Goal: Task Accomplishment & Management: Complete application form

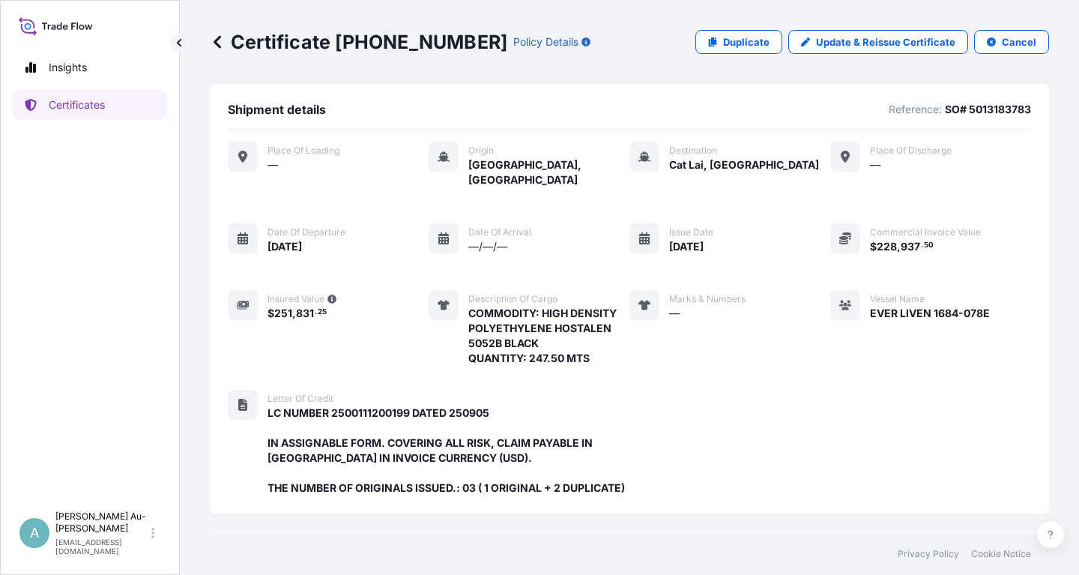
scroll to position [412, 0]
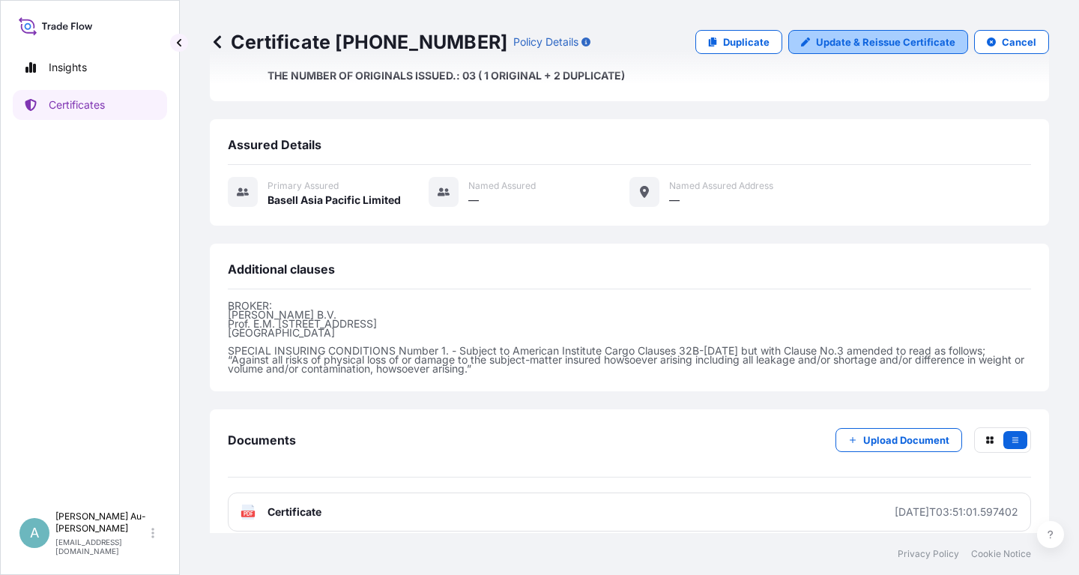
click at [898, 48] on p "Update & Reissue Certificate" at bounding box center [885, 41] width 139 height 15
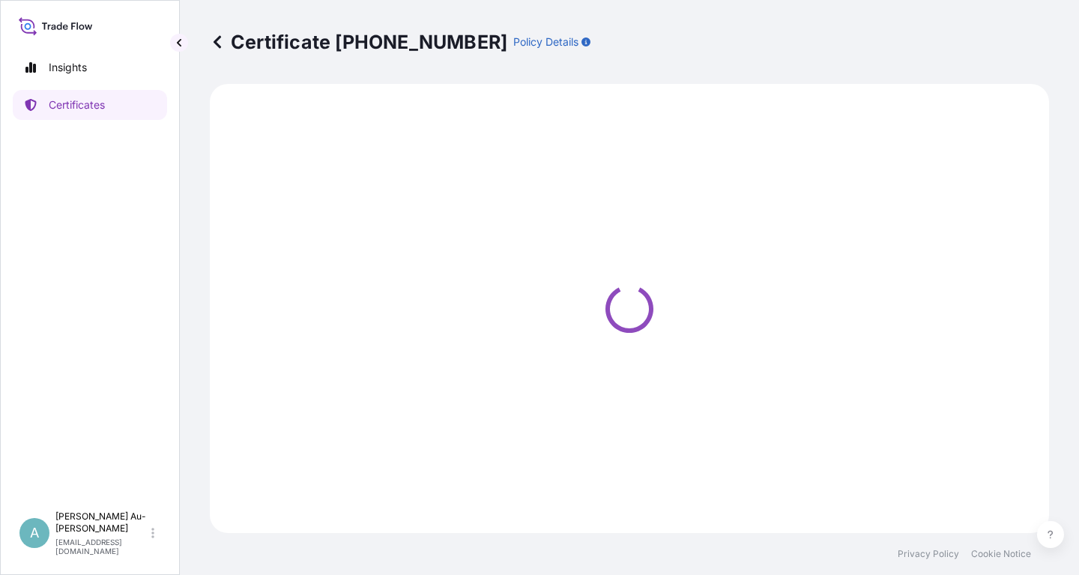
select select "Sea"
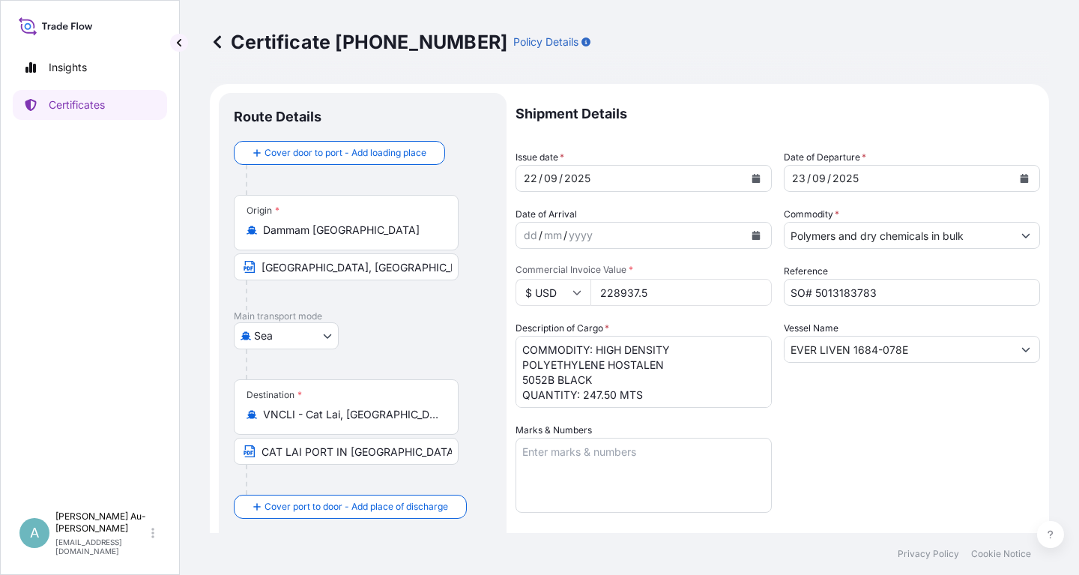
select select "32034"
click at [758, 186] on button "Calendar" at bounding box center [756, 178] width 24 height 24
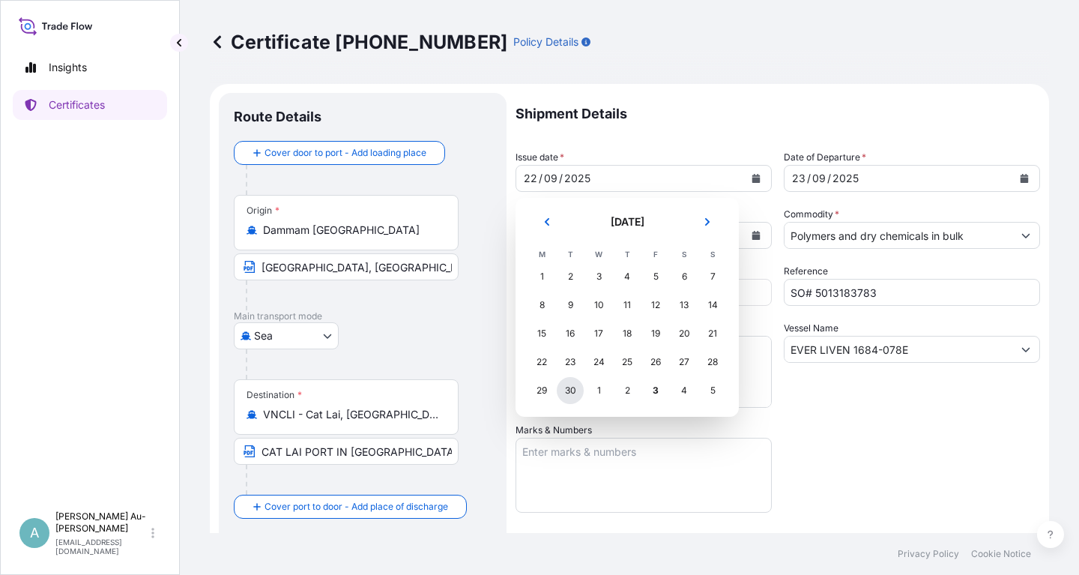
click at [575, 396] on div "30" at bounding box center [570, 390] width 27 height 27
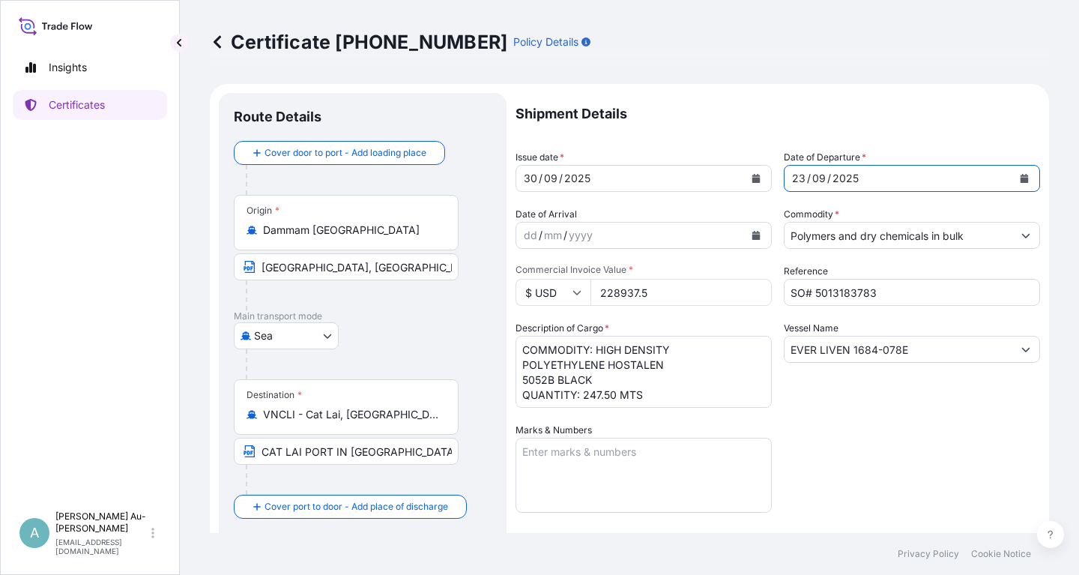
click at [1025, 178] on icon "Calendar" at bounding box center [1025, 178] width 8 height 9
click at [1024, 178] on icon "Calendar" at bounding box center [1025, 178] width 8 height 9
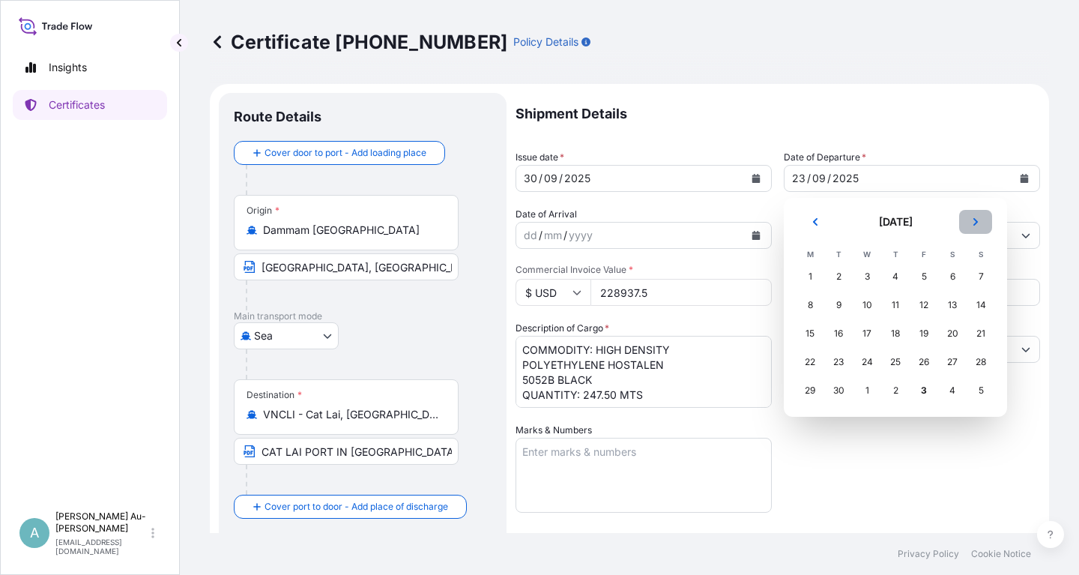
click at [974, 215] on button "Next" at bounding box center [975, 222] width 33 height 24
click at [865, 279] on div "1" at bounding box center [866, 276] width 27 height 27
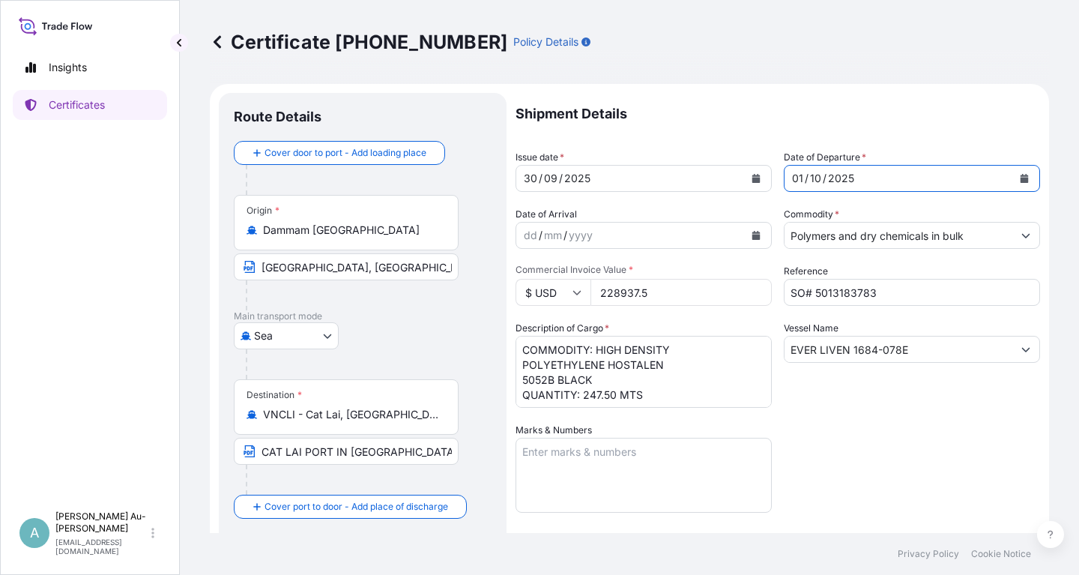
click at [853, 430] on div "Shipment Details Issue date * [DATE] Date of Departure * [DATE] Date of Arrival…" at bounding box center [778, 478] width 524 height 771
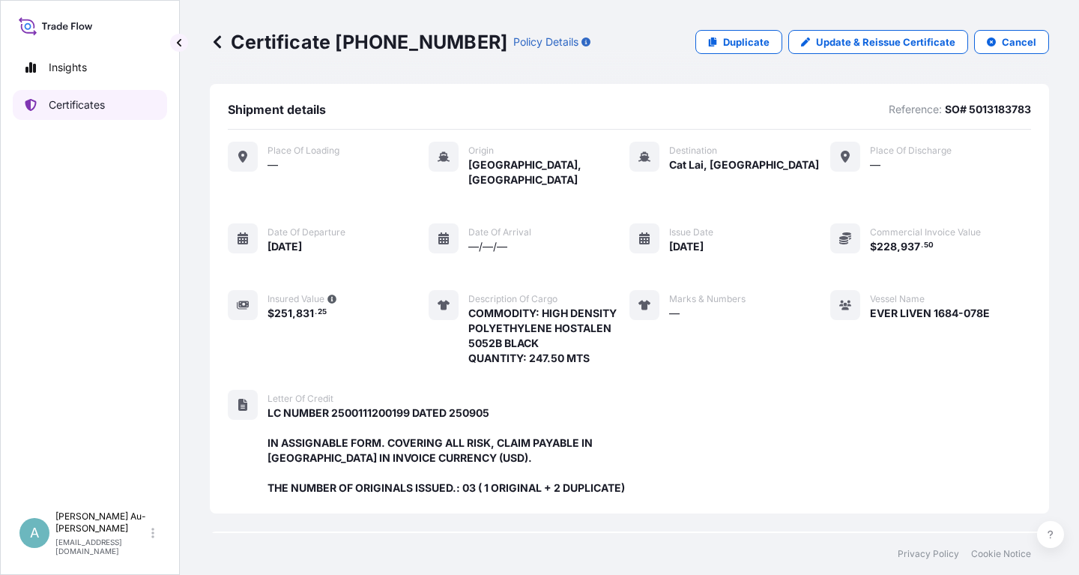
click at [79, 101] on p "Certificates" at bounding box center [77, 104] width 56 height 15
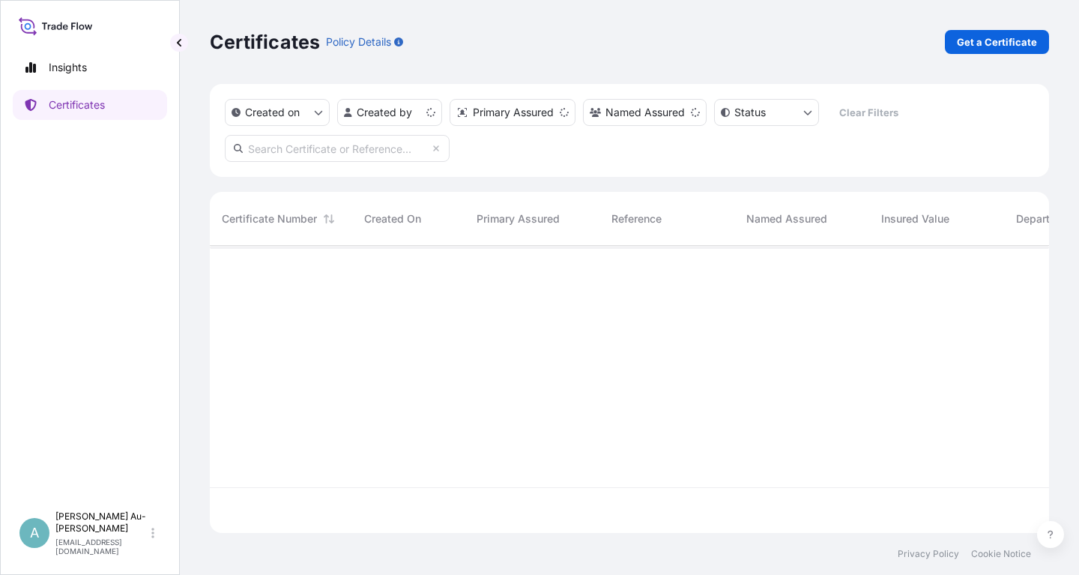
scroll to position [295, 839]
click at [350, 154] on input "text" at bounding box center [337, 148] width 225 height 27
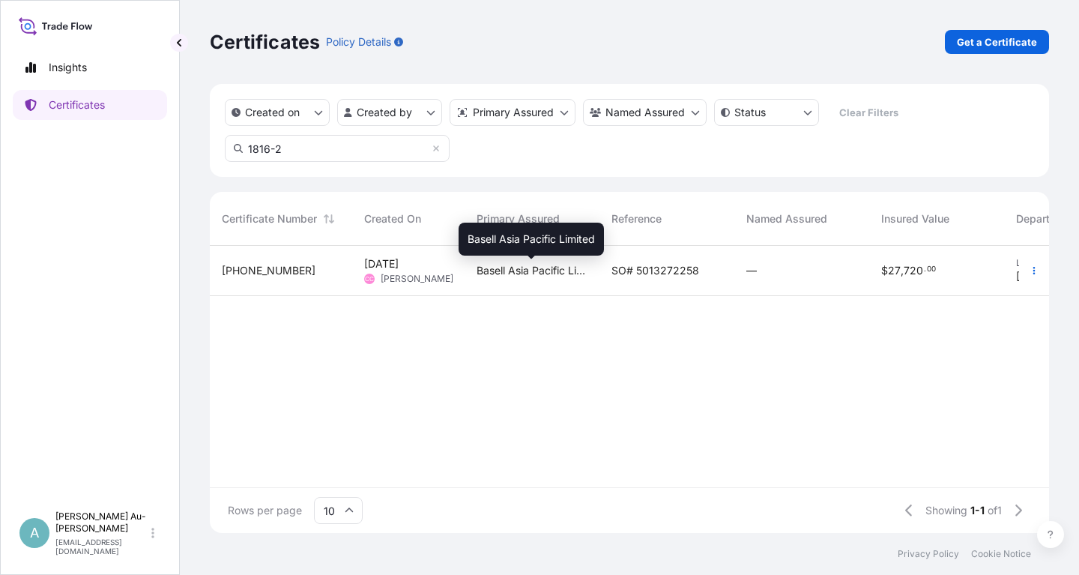
type input "1816-2"
click at [572, 270] on span "Basell Asia Pacific Limited" at bounding box center [532, 270] width 111 height 15
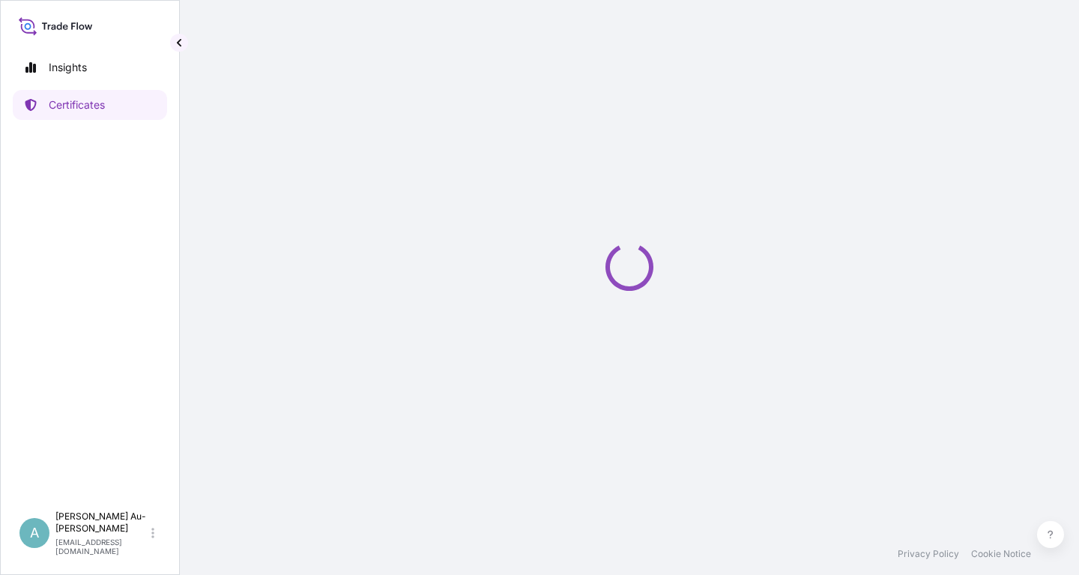
click at [572, 270] on div "Loading" at bounding box center [629, 266] width 839 height 533
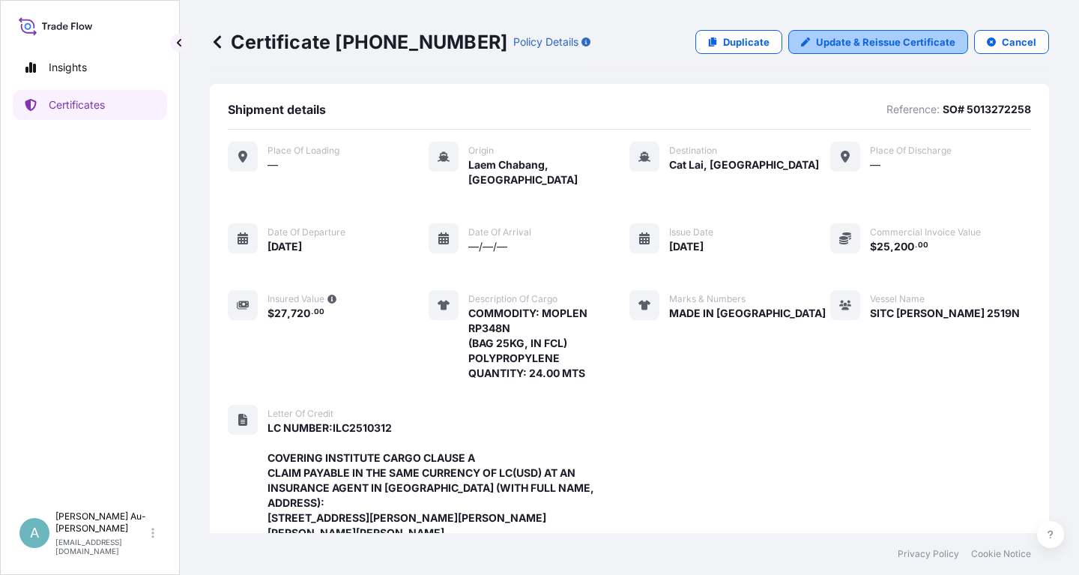
click at [905, 43] on p "Update & Reissue Certificate" at bounding box center [885, 41] width 139 height 15
select select "Sea"
select select "32034"
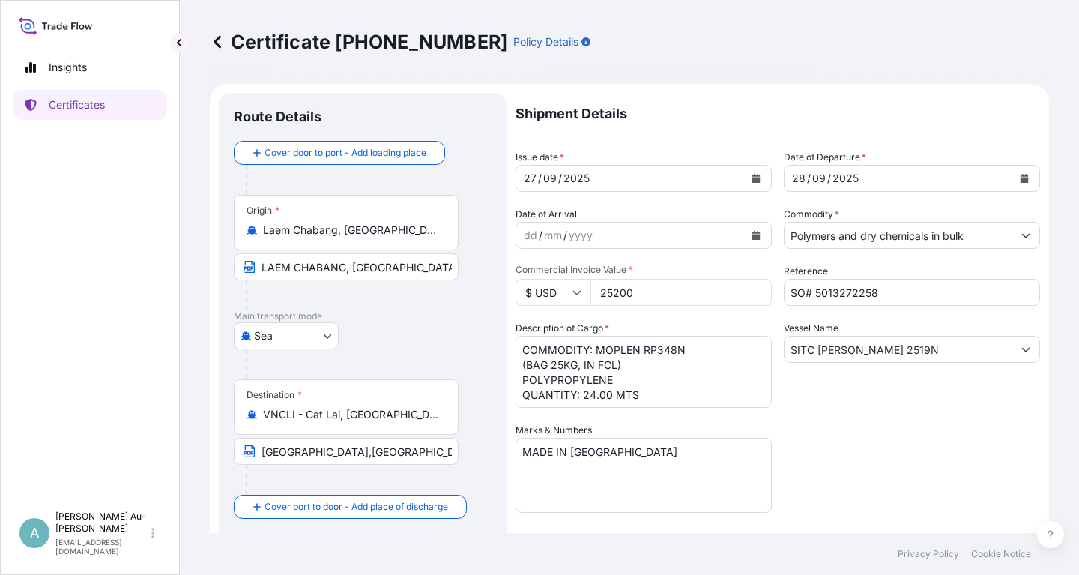
click at [757, 179] on icon "Calendar" at bounding box center [756, 178] width 8 height 9
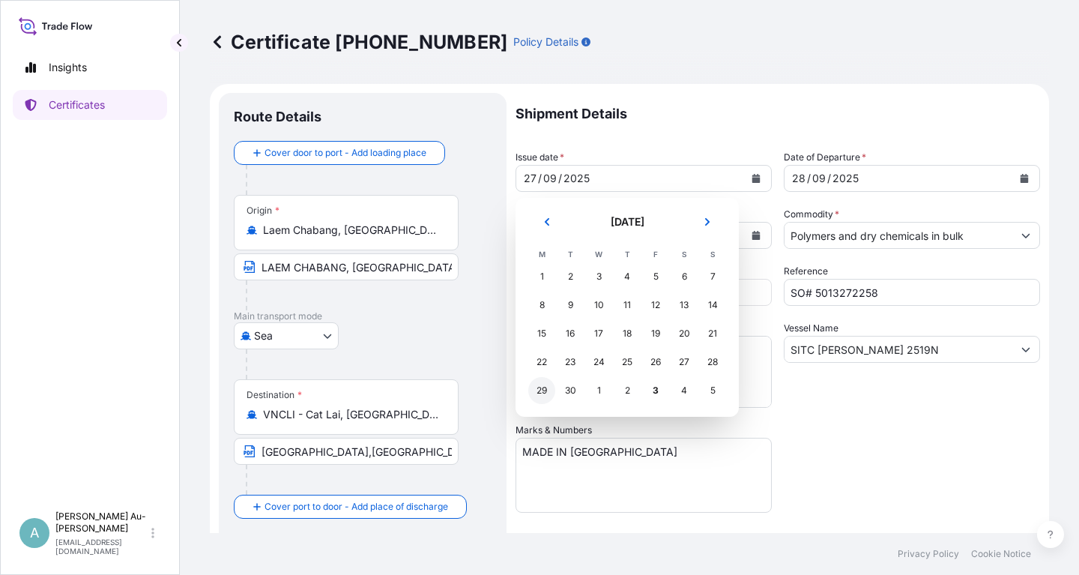
click at [542, 396] on div "29" at bounding box center [541, 390] width 27 height 27
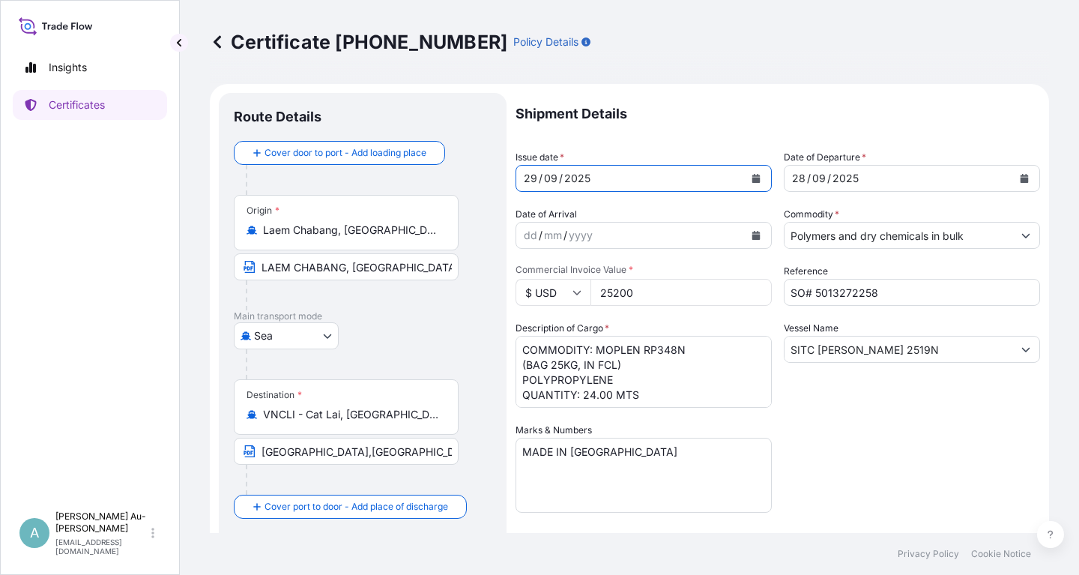
click at [750, 174] on button "Calendar" at bounding box center [756, 178] width 24 height 24
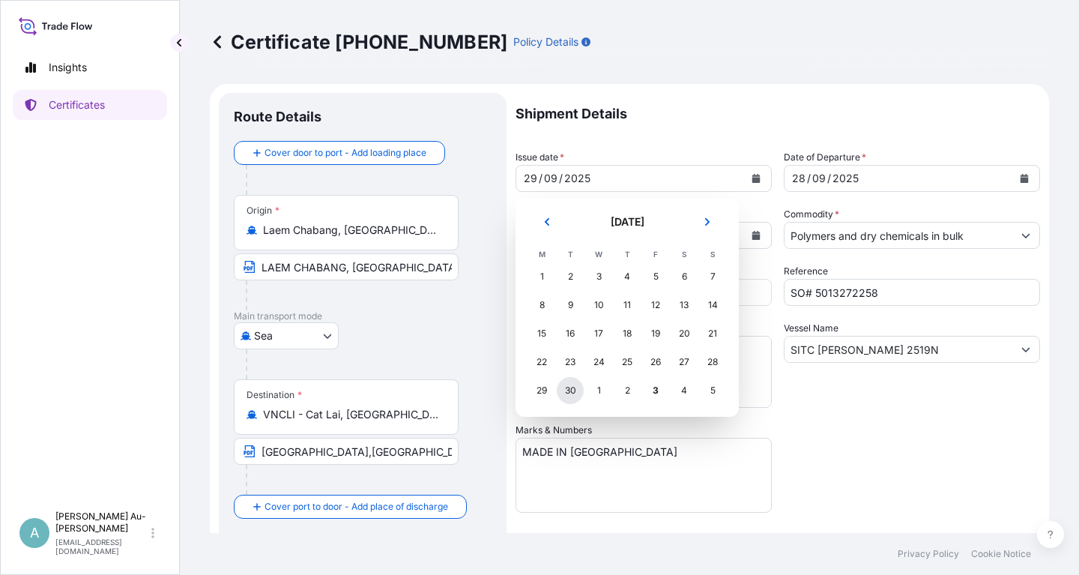
click at [571, 396] on div "30" at bounding box center [570, 390] width 27 height 27
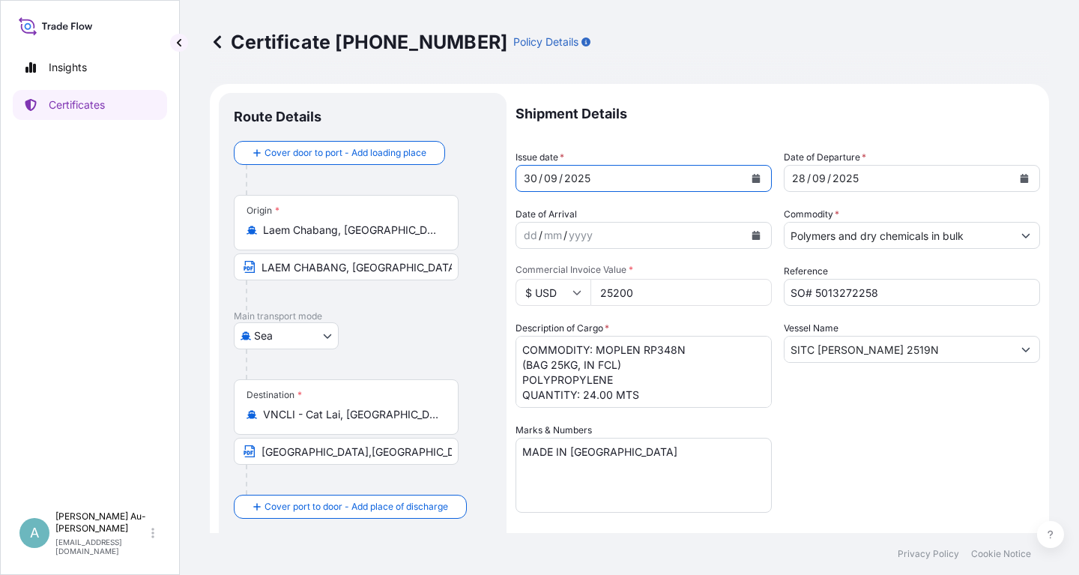
click at [1022, 179] on icon "Calendar" at bounding box center [1025, 178] width 8 height 9
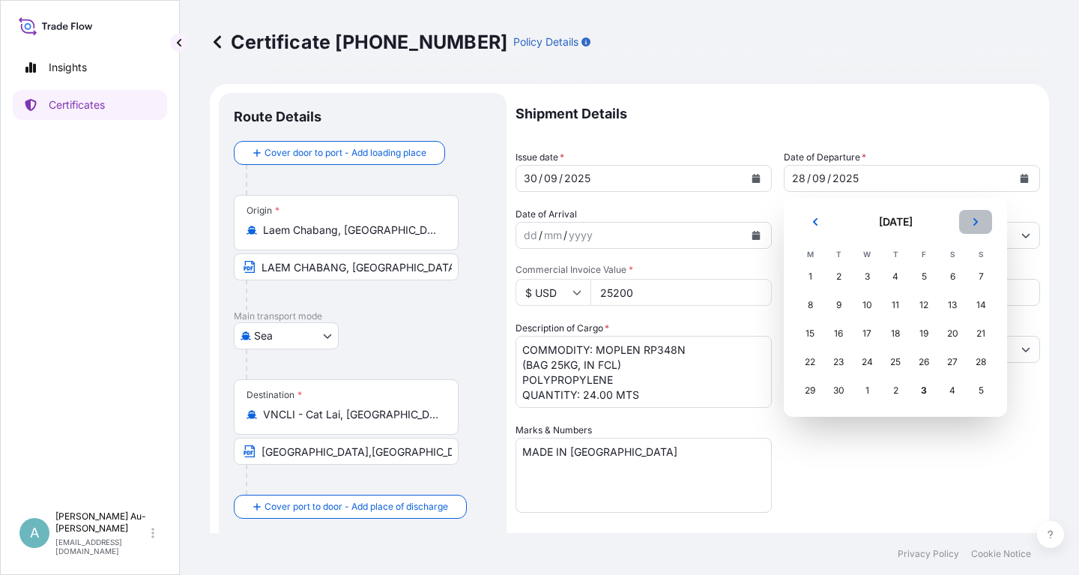
click at [973, 219] on icon "Next" at bounding box center [975, 221] width 9 height 9
click at [872, 280] on div "1" at bounding box center [866, 276] width 27 height 27
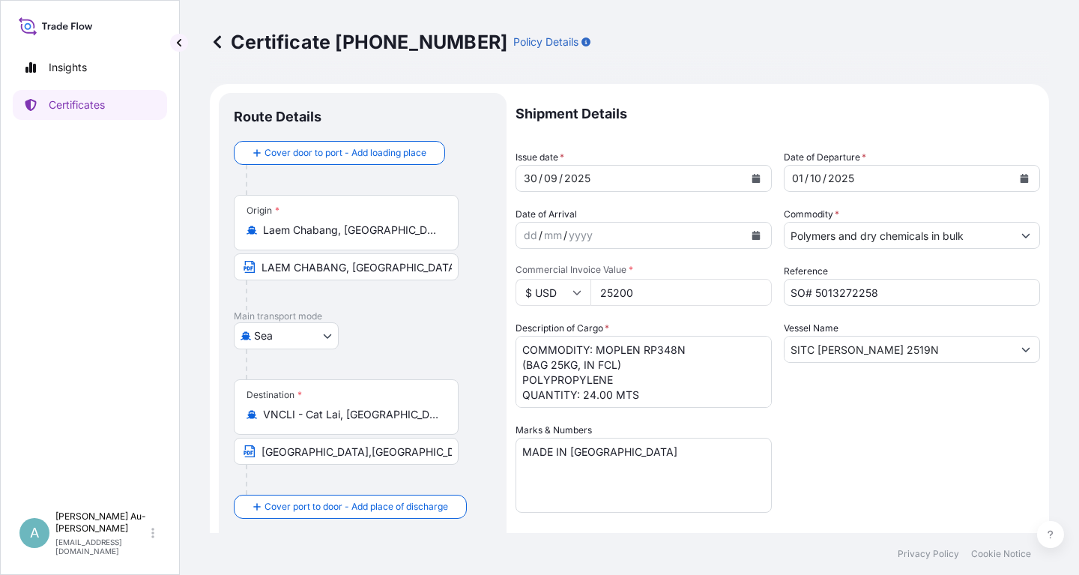
click at [877, 426] on div "Shipment Details Issue date * [DATE] Date of Departure * [DATE] Date of Arrival…" at bounding box center [778, 478] width 524 height 771
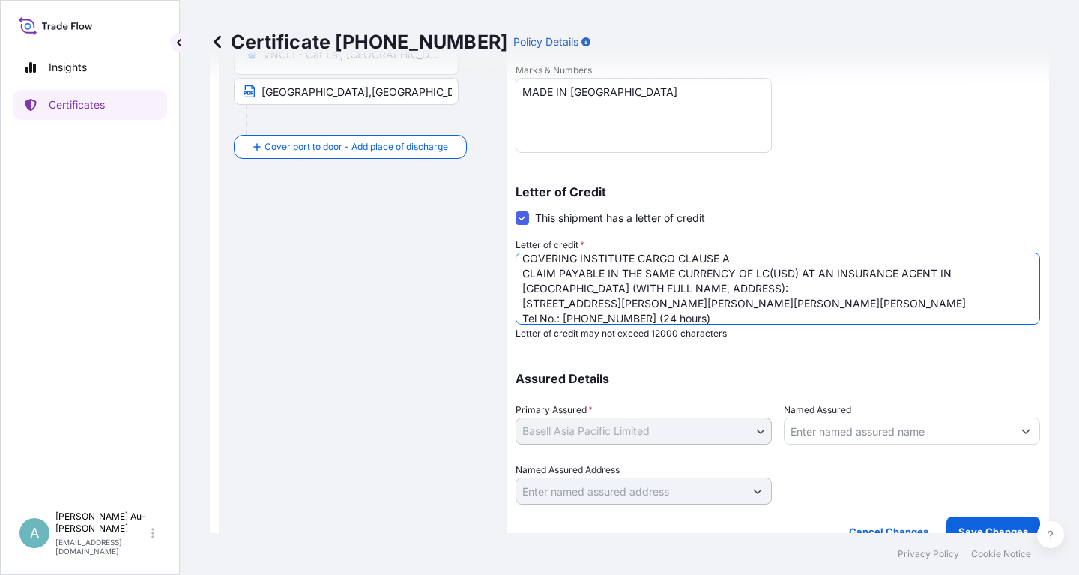
scroll to position [91, 0]
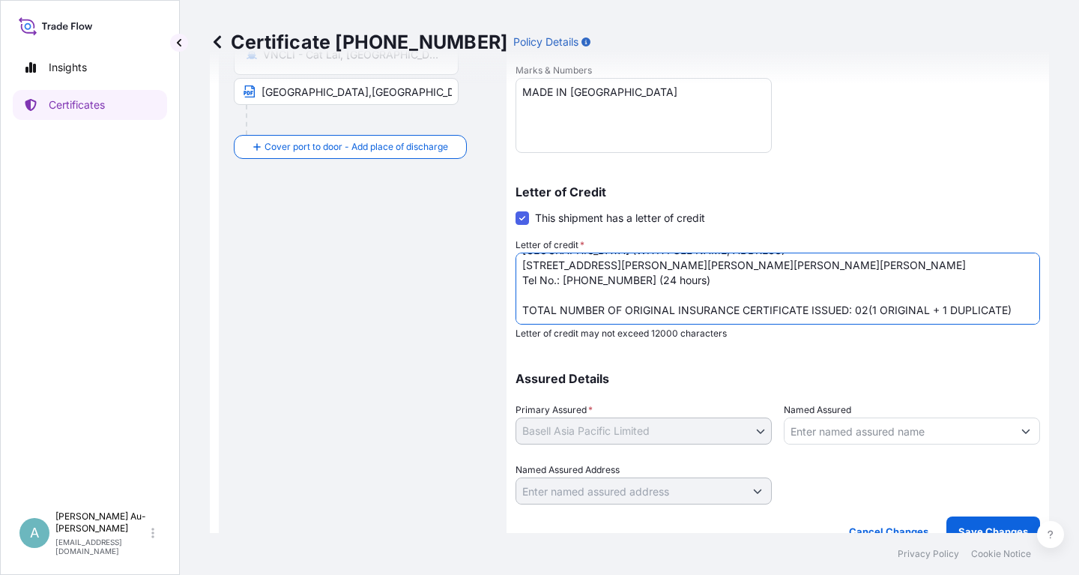
drag, startPoint x: 520, startPoint y: 282, endPoint x: 712, endPoint y: 280, distance: 191.8
click at [712, 280] on textarea "LC NUMBER:ILC2510312 COVERING INSTITUTE CARGO CLAUSE A CLAIM PAYABLE IN THE SAM…" at bounding box center [778, 289] width 524 height 72
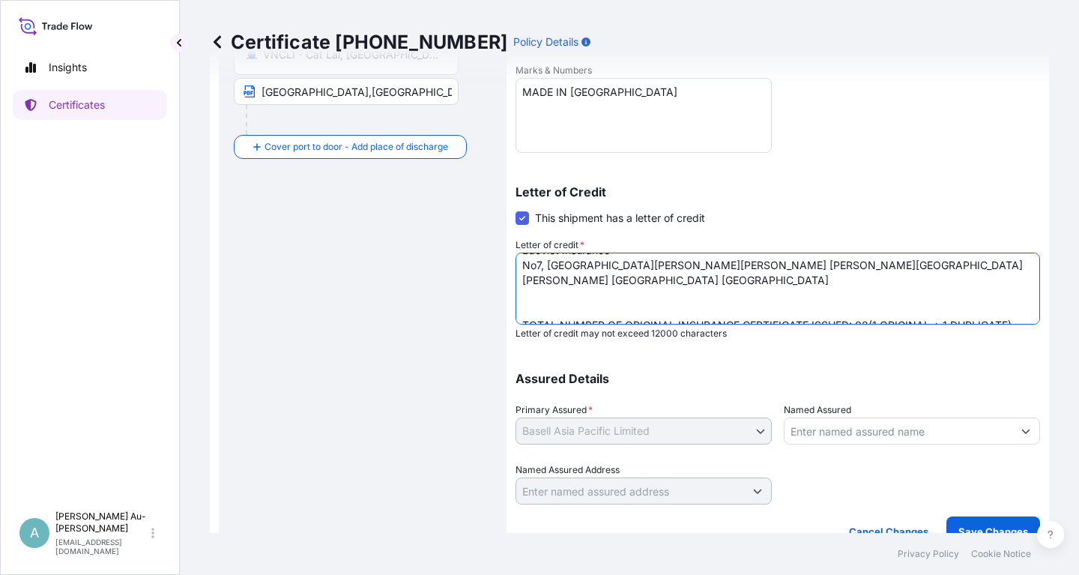
click at [674, 312] on textarea "LC NUMBER:ILC2510312 COVERING INSTITUTE CARGO CLAUSE A CLAIM PAYABLE IN THE SAM…" at bounding box center [778, 289] width 524 height 72
click at [949, 282] on textarea "LC NUMBER:ILC2510312 COVERING INSTITUTE CARGO CLAUSE A CLAIM PAYABLE IN THE SAM…" at bounding box center [778, 289] width 524 height 72
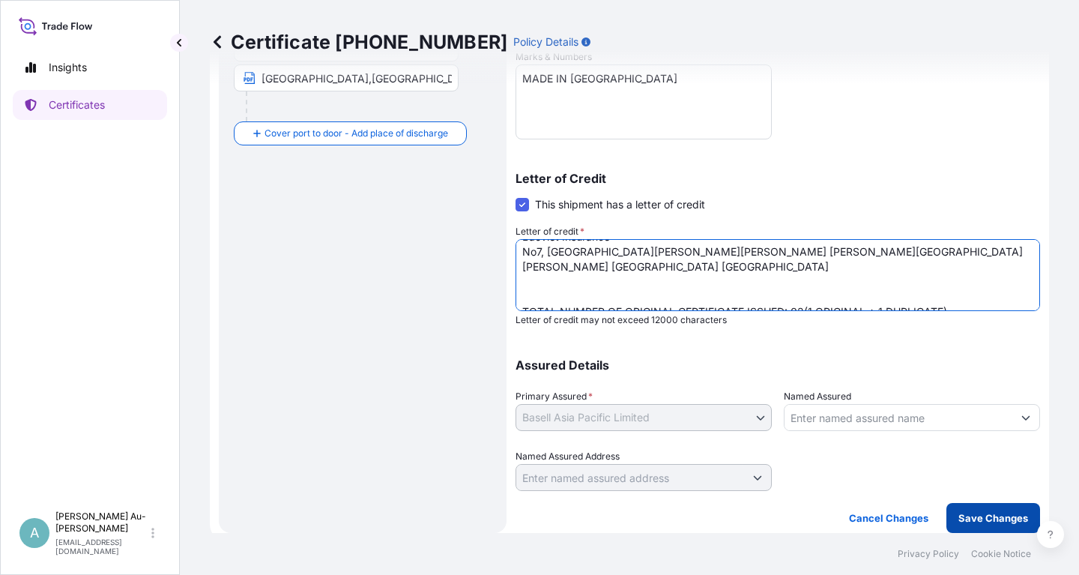
type textarea "LC NUMBER:ILC2510312 COVERING INSTITUTE CARGO CLAUSE A CLAIM PAYABLE IN THE SAM…"
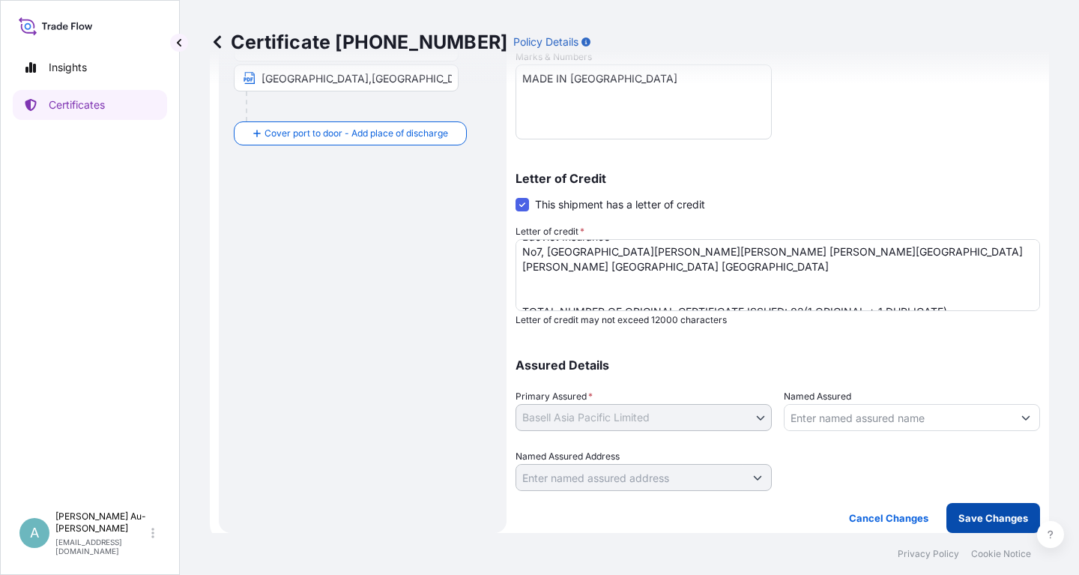
click at [979, 521] on p "Save Changes" at bounding box center [993, 517] width 70 height 15
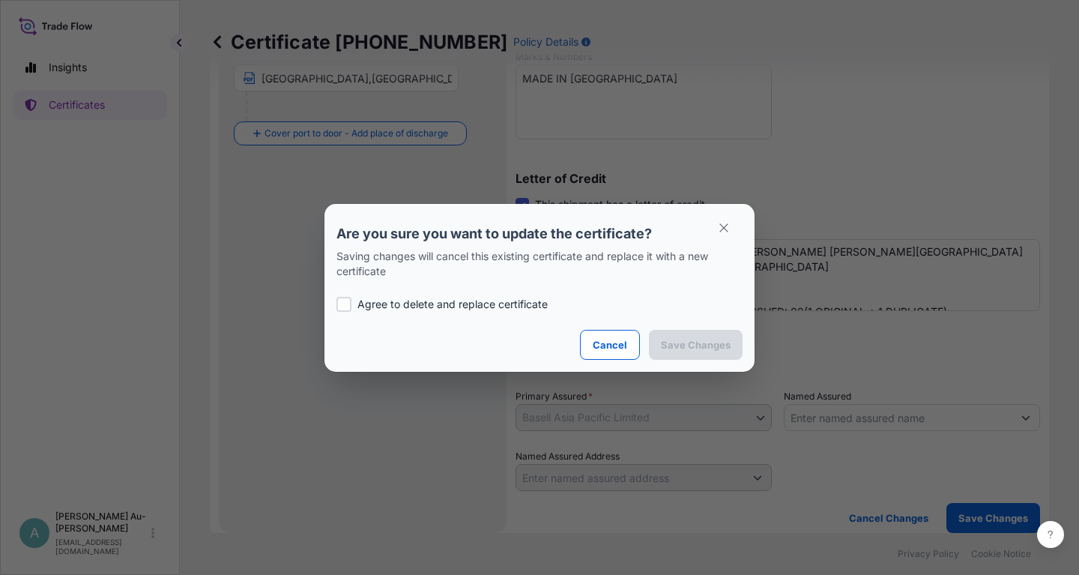
click at [342, 307] on div at bounding box center [343, 304] width 15 height 15
checkbox input "true"
click at [709, 353] on button "Save Changes" at bounding box center [696, 345] width 94 height 30
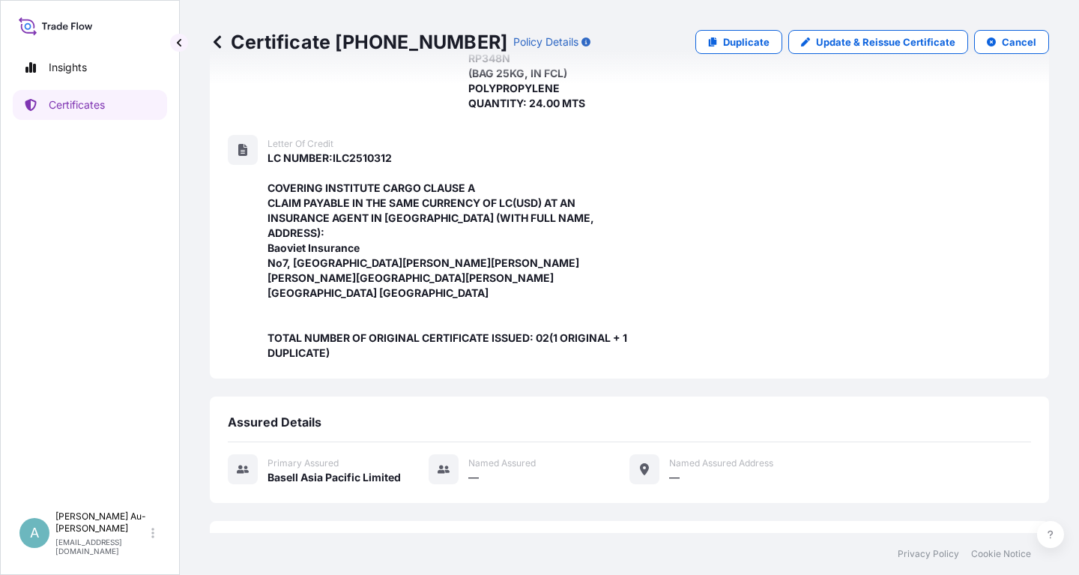
scroll to position [517, 0]
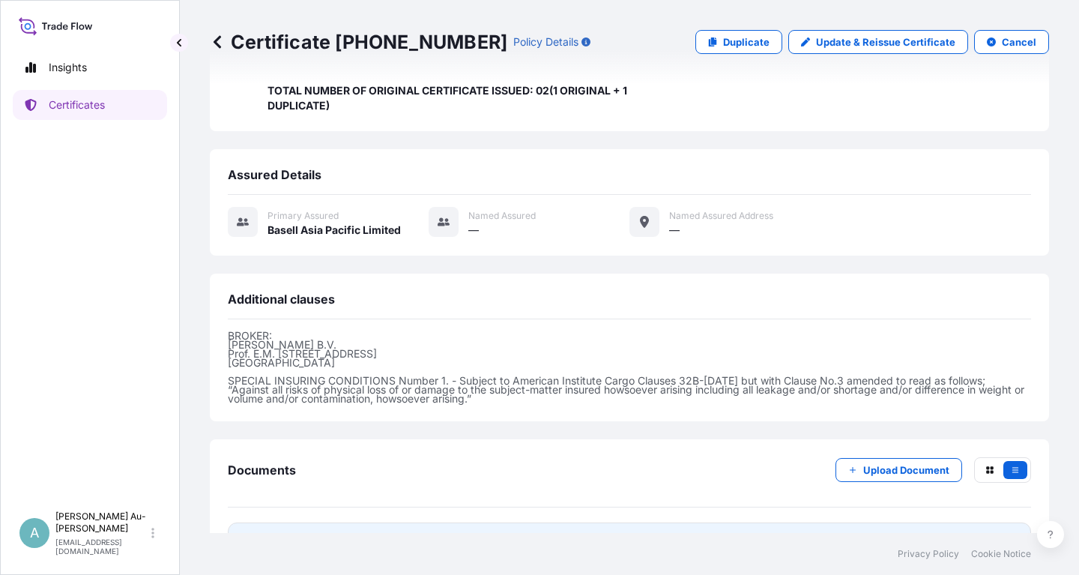
click at [439, 522] on link "PDF Certificate [DATE]T06:16:26.614490" at bounding box center [629, 541] width 803 height 39
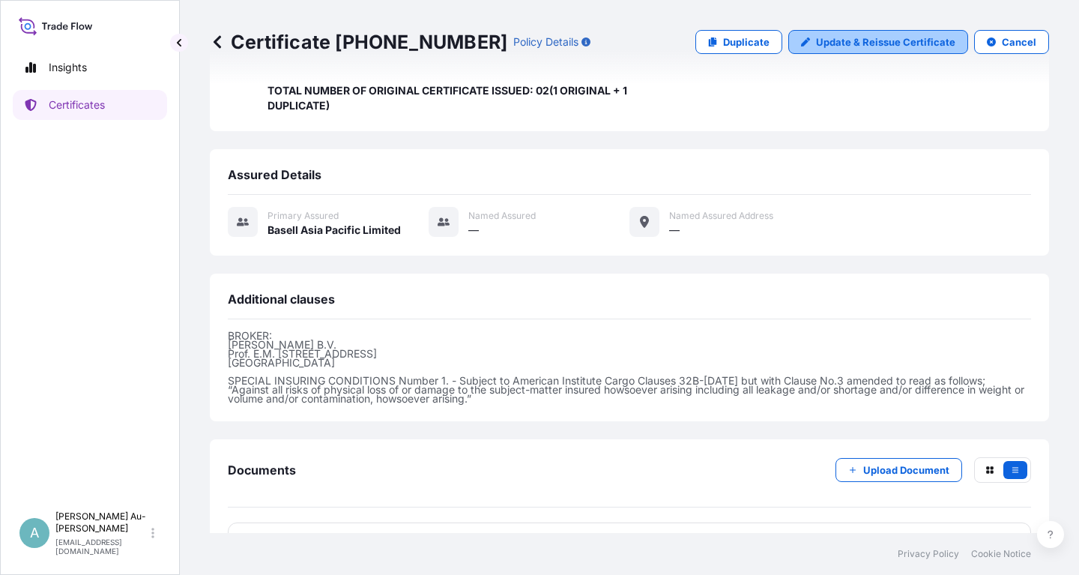
click at [876, 39] on p "Update & Reissue Certificate" at bounding box center [885, 41] width 139 height 15
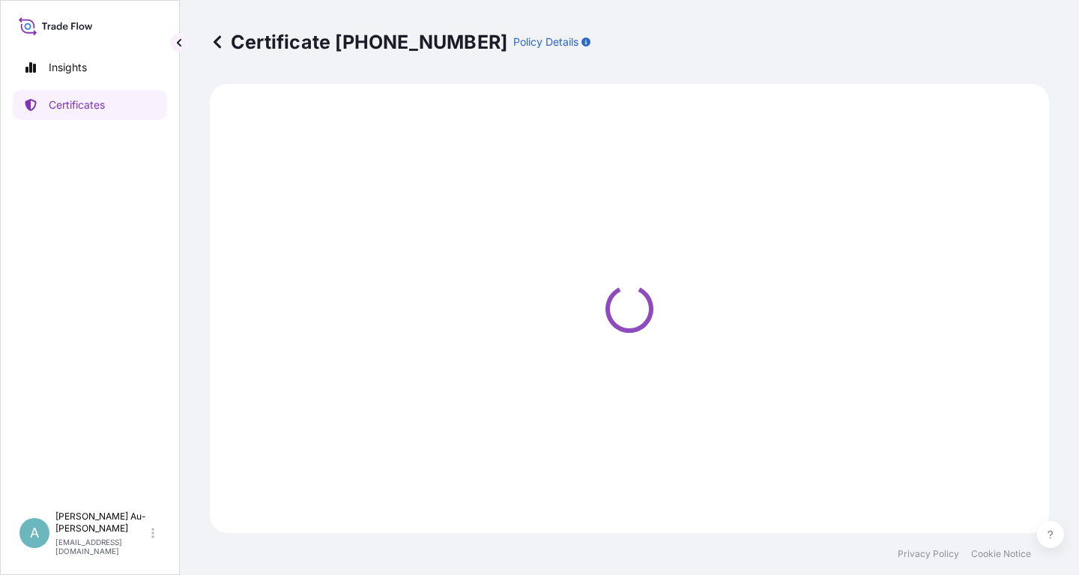
select select "Sea"
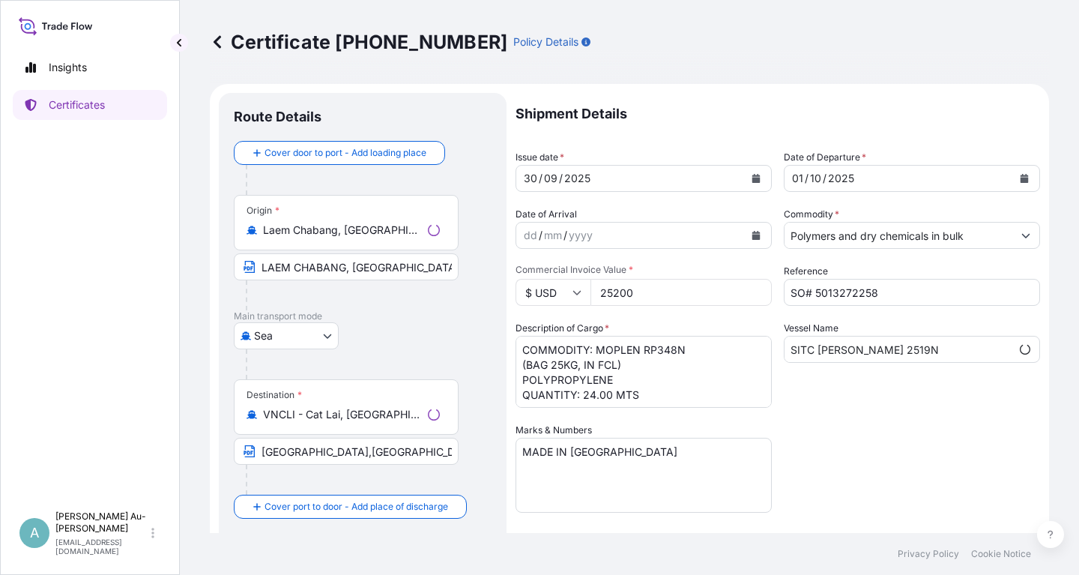
select select "32034"
click at [755, 180] on icon "Calendar" at bounding box center [756, 178] width 8 height 9
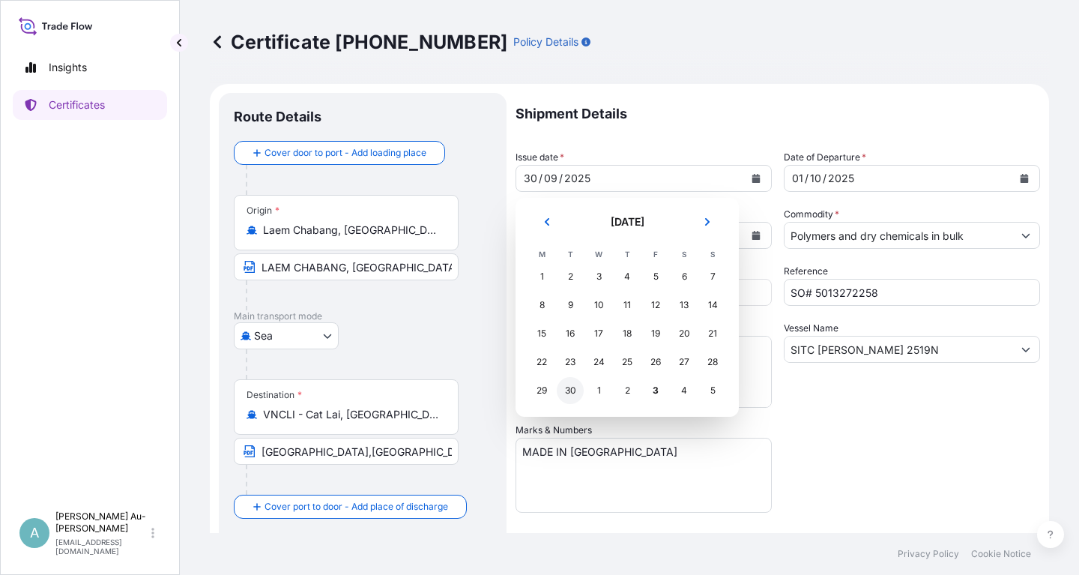
click at [567, 395] on div "30" at bounding box center [570, 390] width 27 height 27
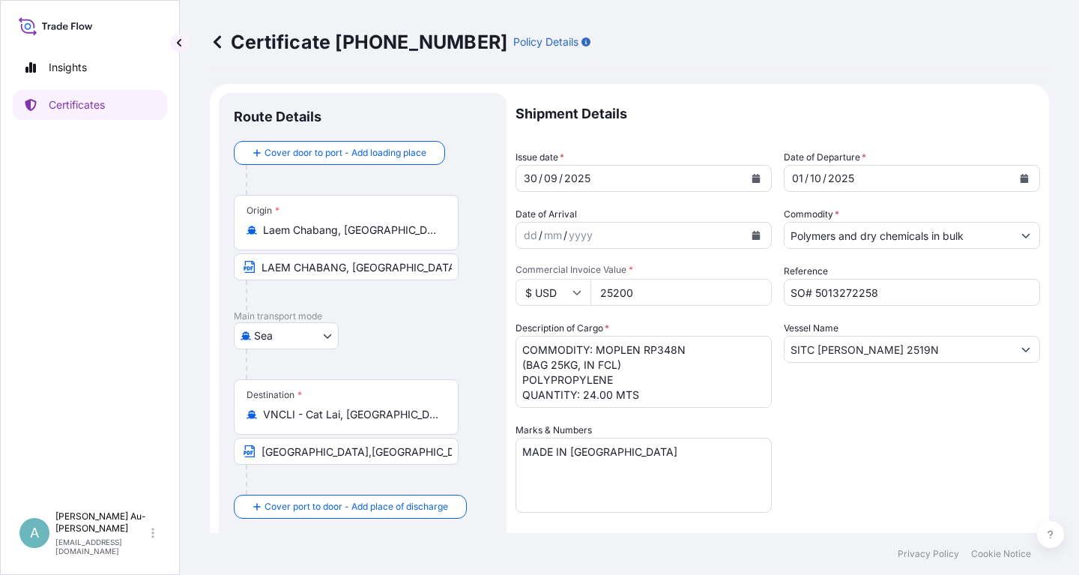
click at [859, 414] on div "Shipment Details Issue date * [DATE] Date of Departure * [DATE] Date of Arrival…" at bounding box center [778, 478] width 524 height 771
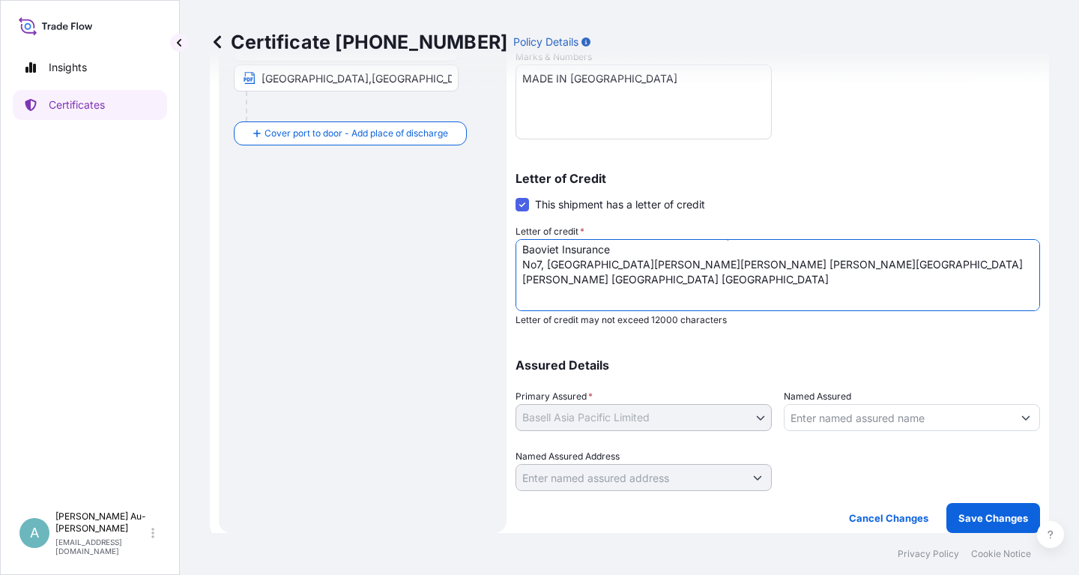
scroll to position [91, 0]
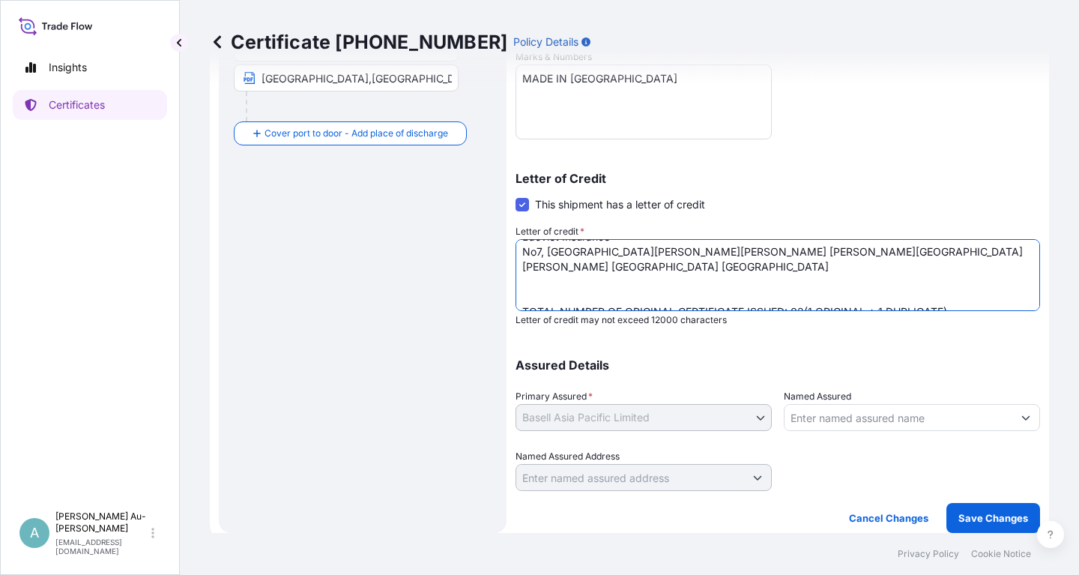
drag, startPoint x: 676, startPoint y: 293, endPoint x: 705, endPoint y: 313, distance: 35.5
click at [681, 296] on textarea "LC NUMBER:ILC2510312 COVERING INSTITUTE CARGO CLAUSE A CLAIM PAYABLE IN THE SAM…" at bounding box center [778, 275] width 524 height 72
type textarea "LC NUMBER:ILC2510312 COVERING INSTITUTE CARGO CLAUSE A CLAIM PAYABLE IN THE SAM…"
click at [972, 520] on p "Save Changes" at bounding box center [993, 517] width 70 height 15
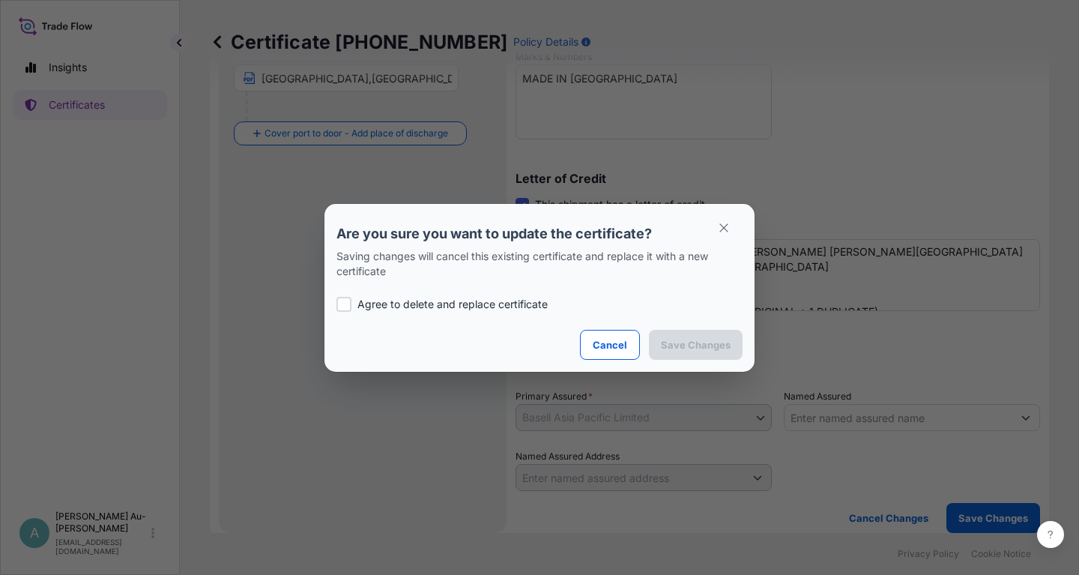
click at [453, 299] on p "Agree to delete and replace certificate" at bounding box center [452, 304] width 190 height 15
checkbox input "true"
click at [681, 346] on p "Save Changes" at bounding box center [696, 344] width 70 height 15
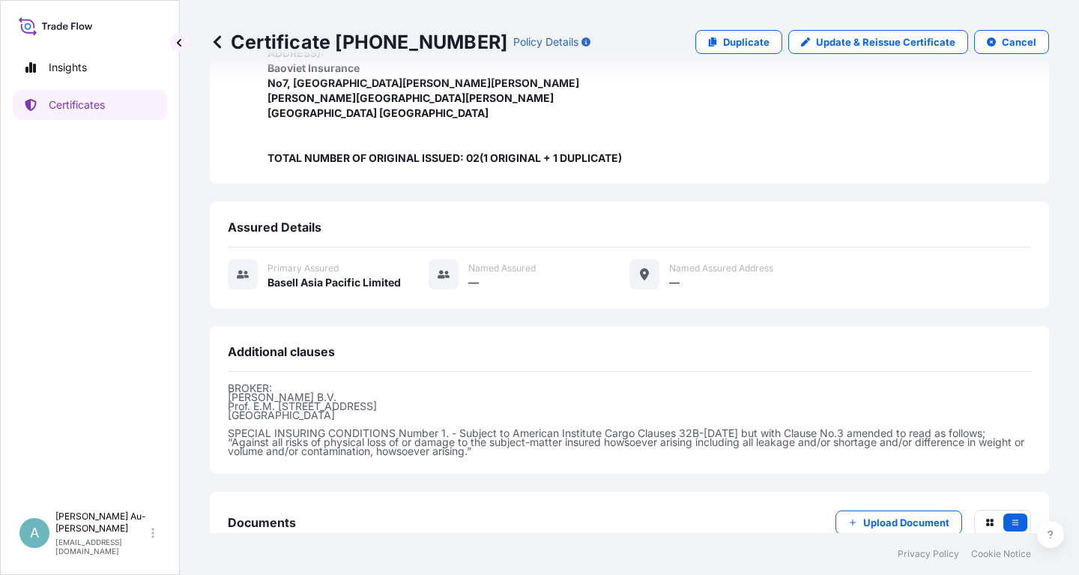
scroll to position [502, 0]
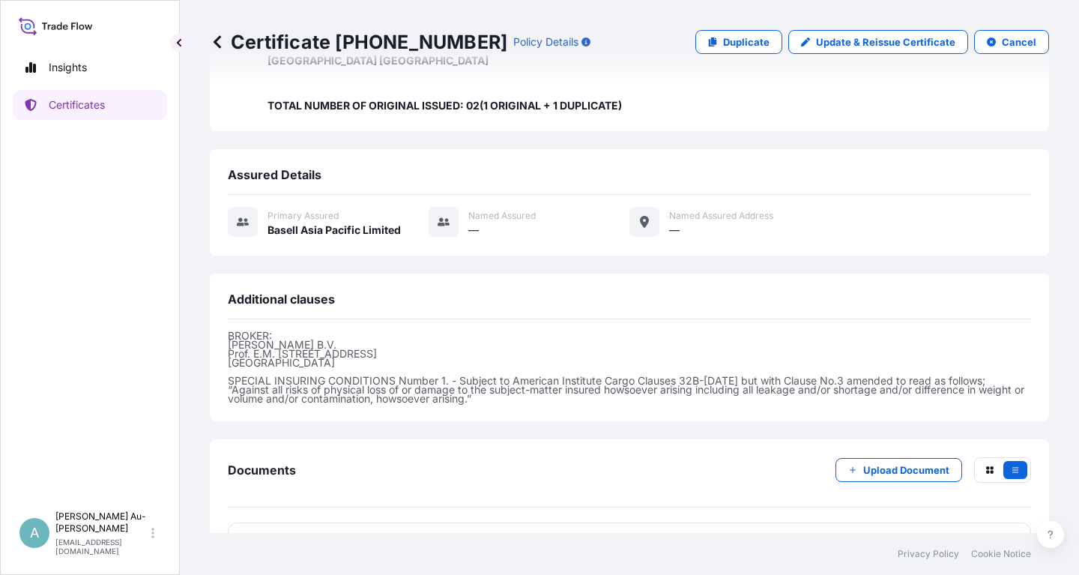
click at [411, 522] on link "PDF Certificate [DATE]T06:43:40.472129" at bounding box center [629, 541] width 803 height 39
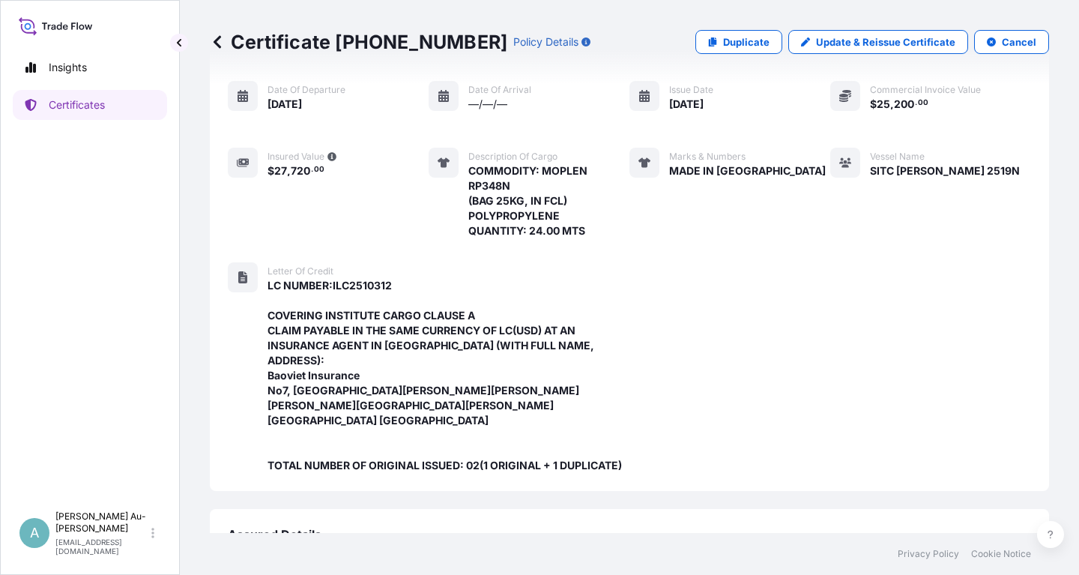
scroll to position [0, 0]
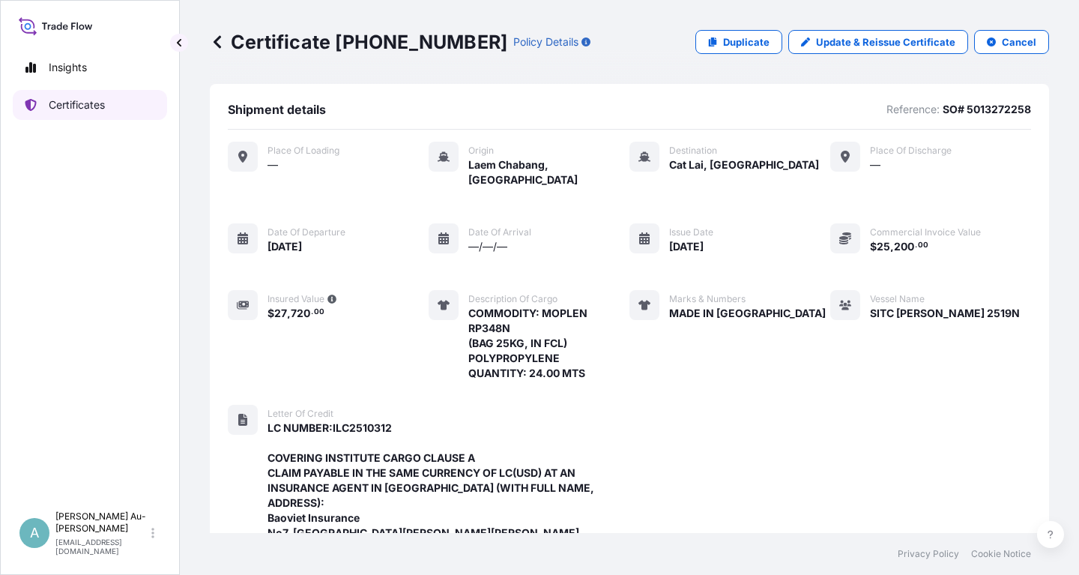
click at [75, 104] on p "Certificates" at bounding box center [77, 104] width 56 height 15
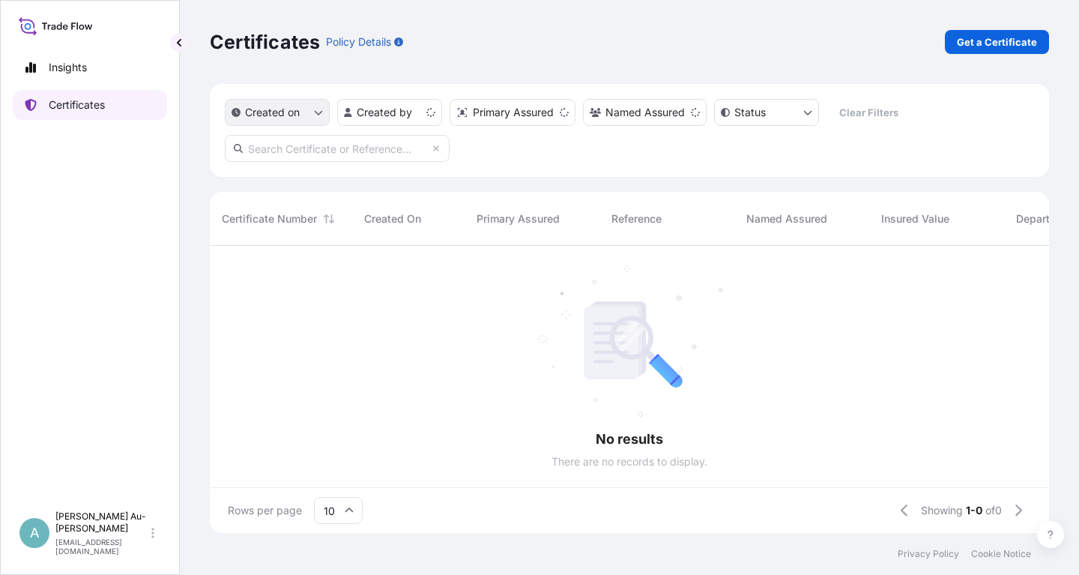
scroll to position [295, 839]
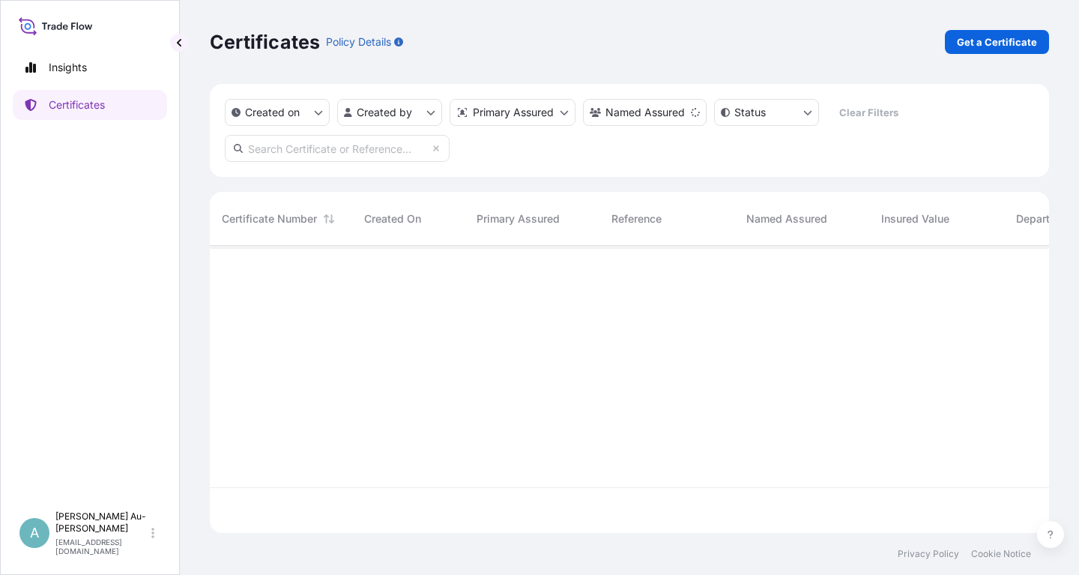
click at [353, 152] on input "text" at bounding box center [337, 148] width 225 height 27
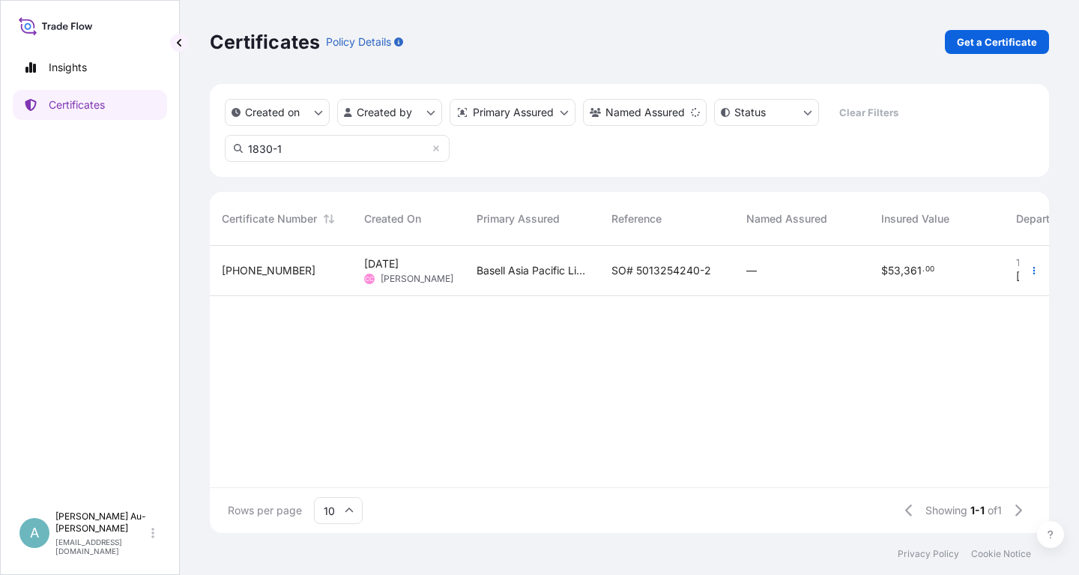
type input "1830-1"
click at [638, 269] on span "SO# 5013254240-2" at bounding box center [661, 270] width 100 height 15
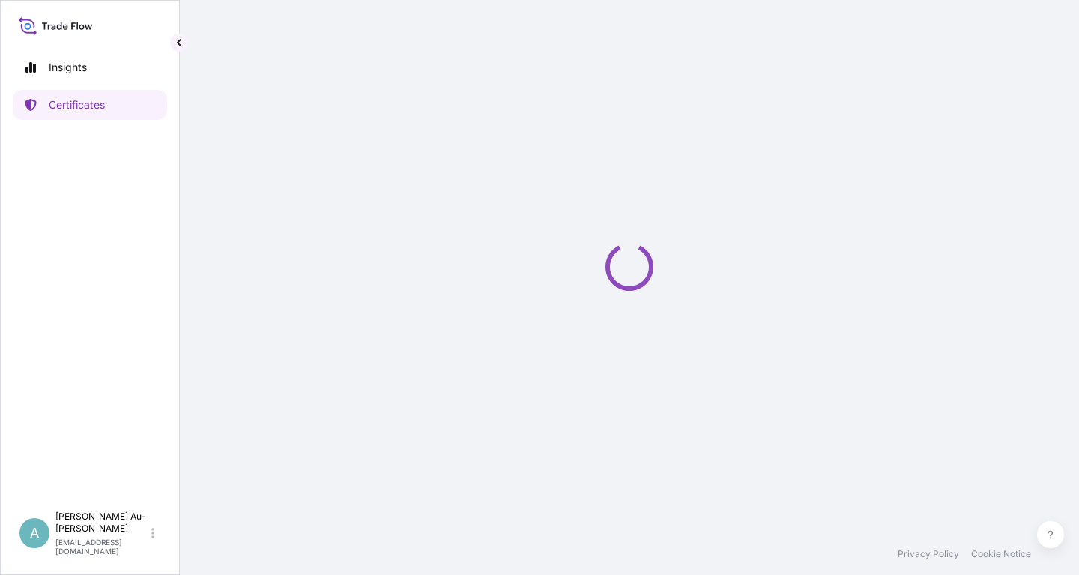
click at [638, 269] on icon "Loading" at bounding box center [629, 266] width 61 height 61
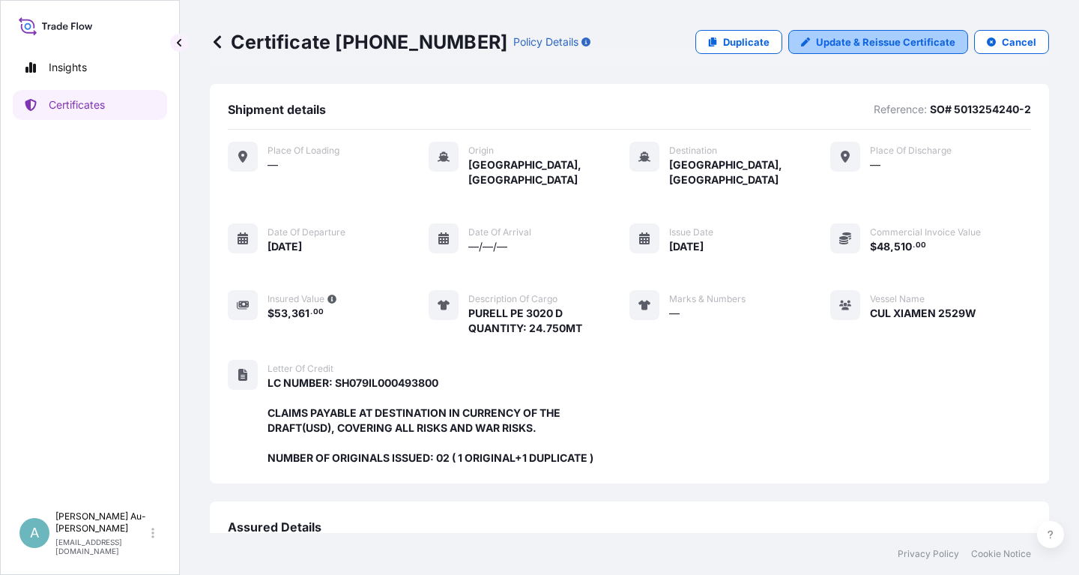
click at [868, 43] on p "Update & Reissue Certificate" at bounding box center [885, 41] width 139 height 15
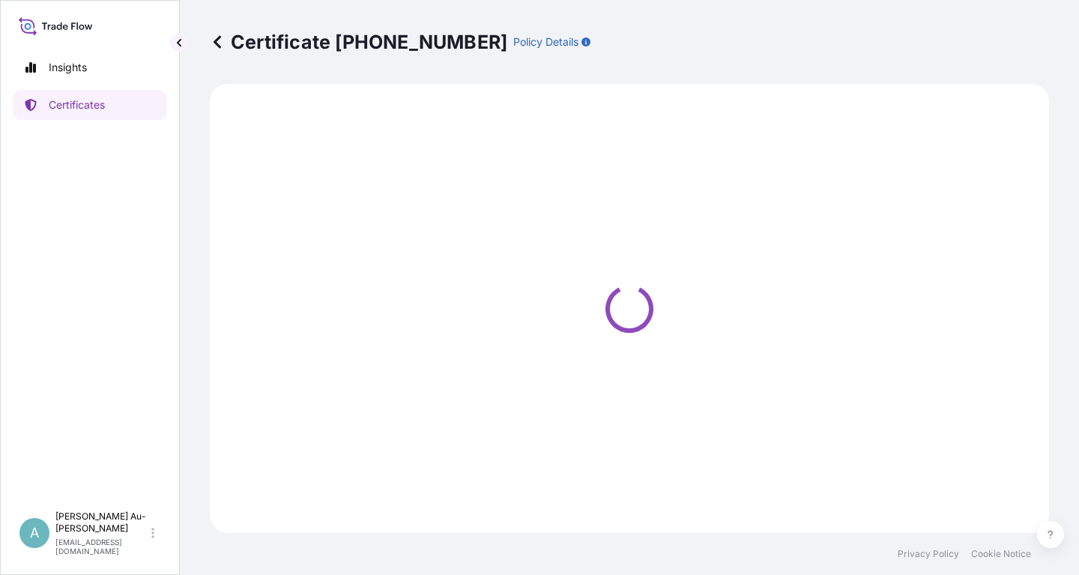
select select "Sea"
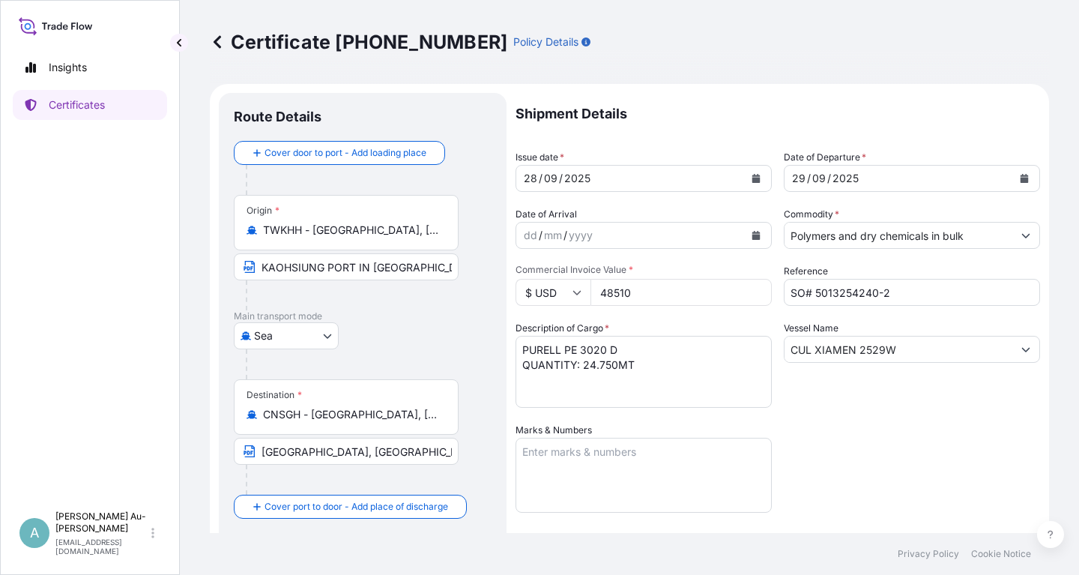
select select "32034"
click at [756, 178] on icon "Calendar" at bounding box center [756, 178] width 8 height 9
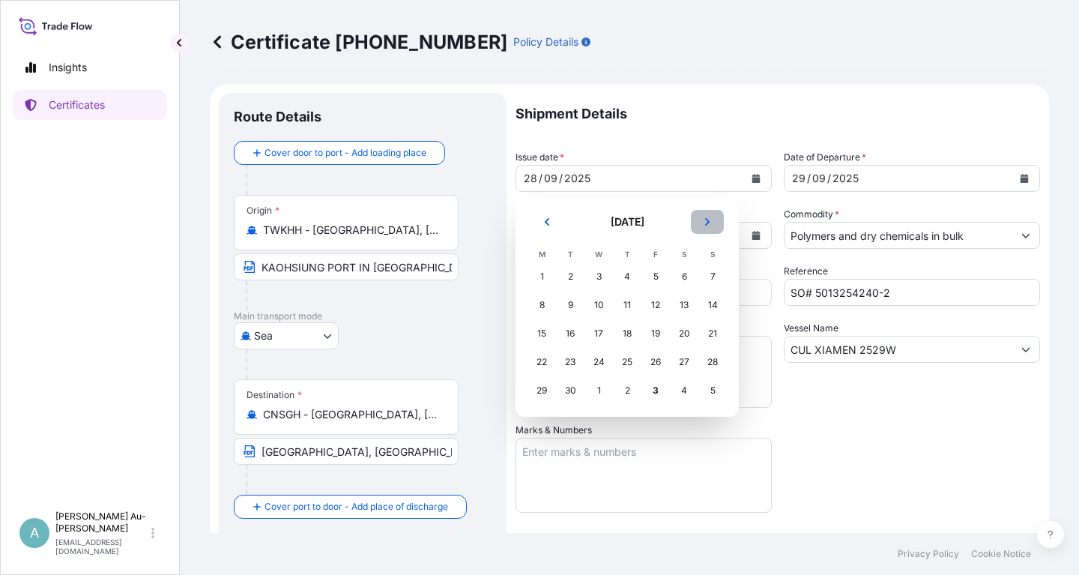
click at [708, 222] on icon "Next" at bounding box center [707, 221] width 4 height 7
click at [599, 276] on div "1" at bounding box center [598, 276] width 27 height 27
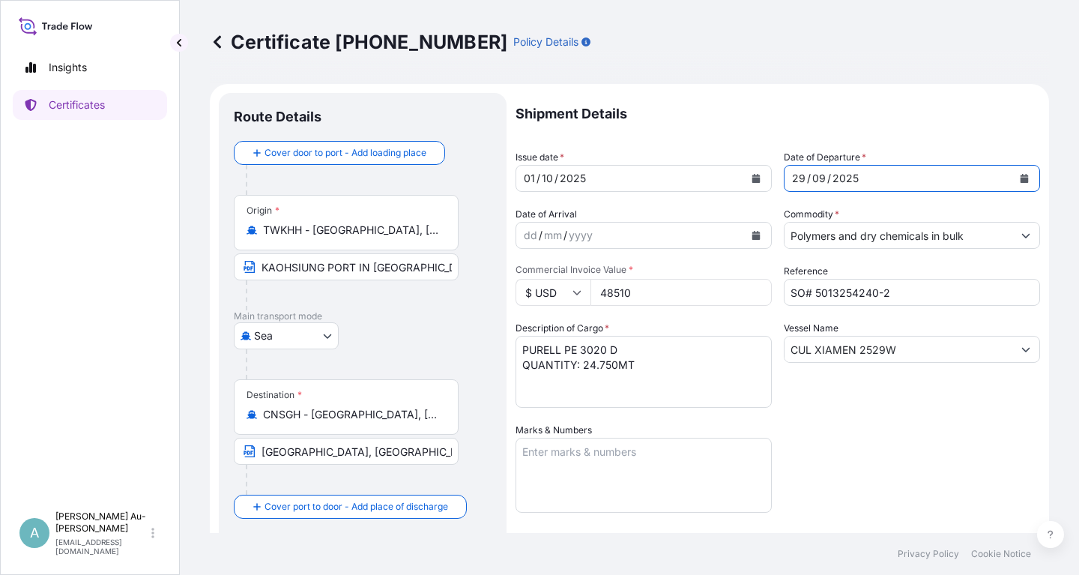
click at [1023, 186] on button "Calendar" at bounding box center [1024, 178] width 24 height 24
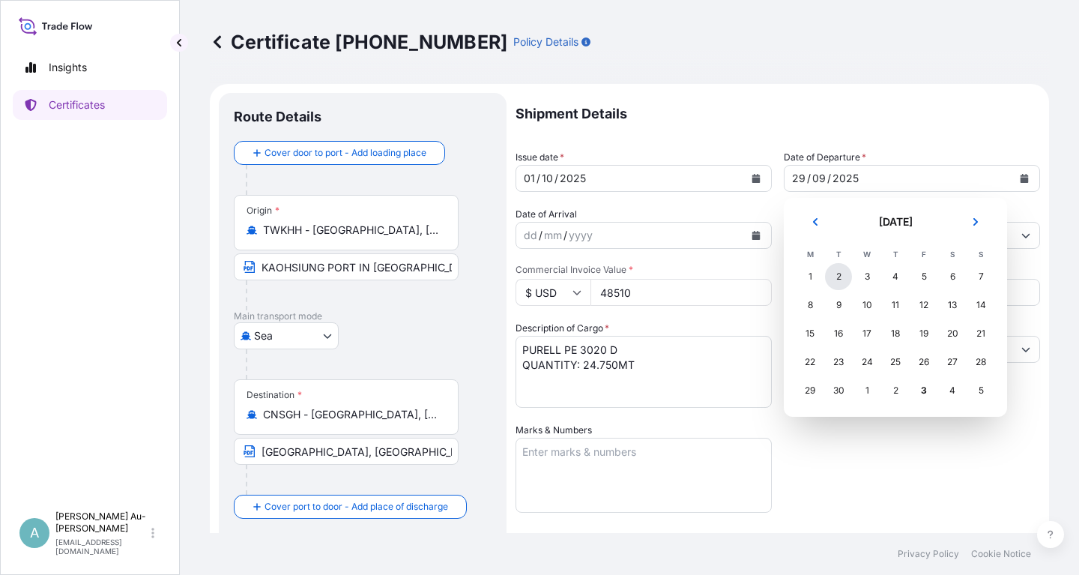
click at [841, 282] on div "2" at bounding box center [838, 276] width 27 height 27
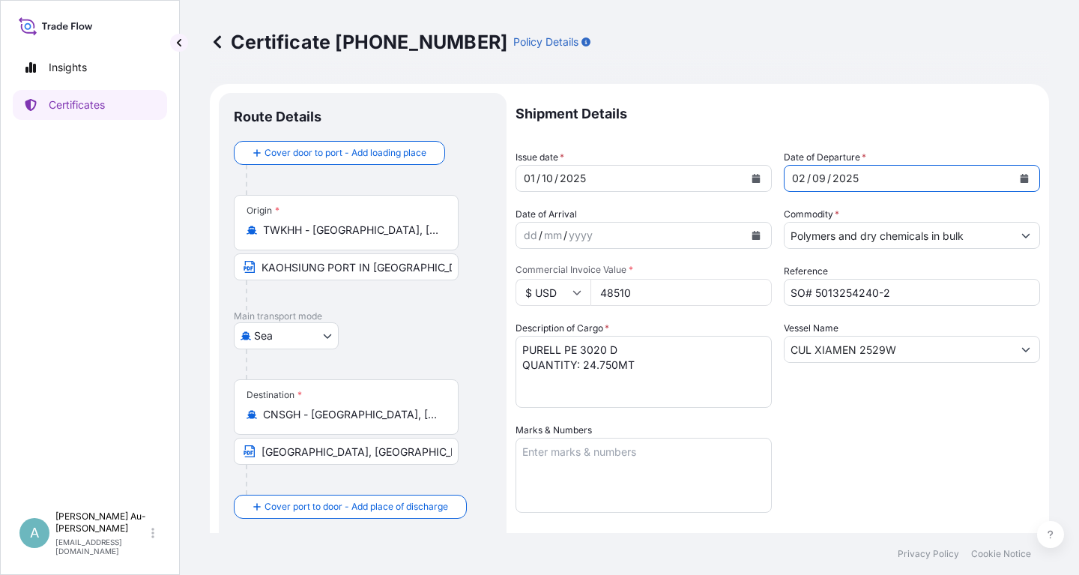
click at [1026, 177] on icon "Calendar" at bounding box center [1024, 178] width 9 height 9
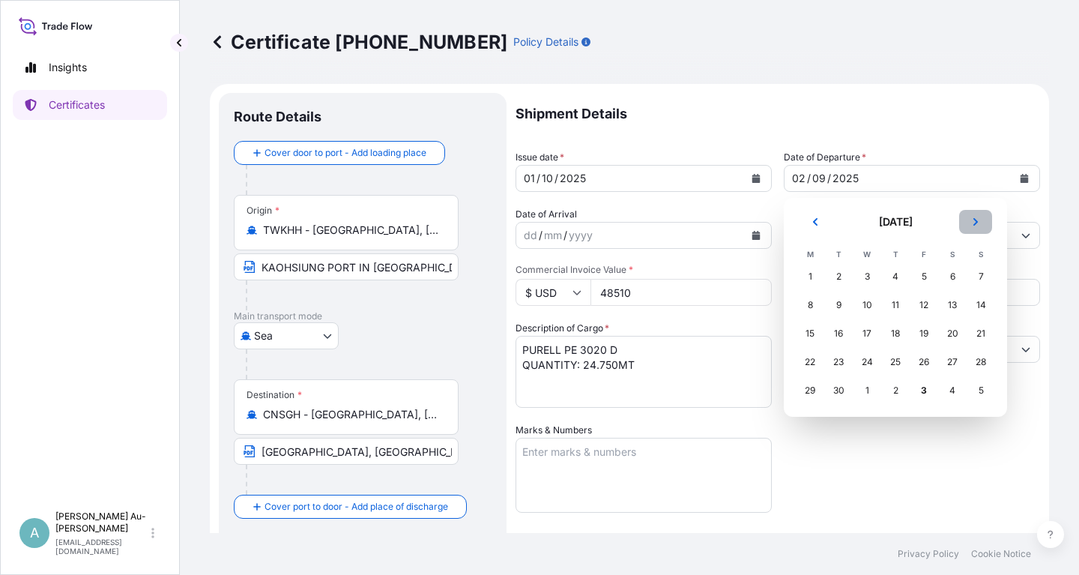
click at [980, 221] on button "Next" at bounding box center [975, 222] width 33 height 24
click at [892, 278] on div "2" at bounding box center [895, 276] width 27 height 27
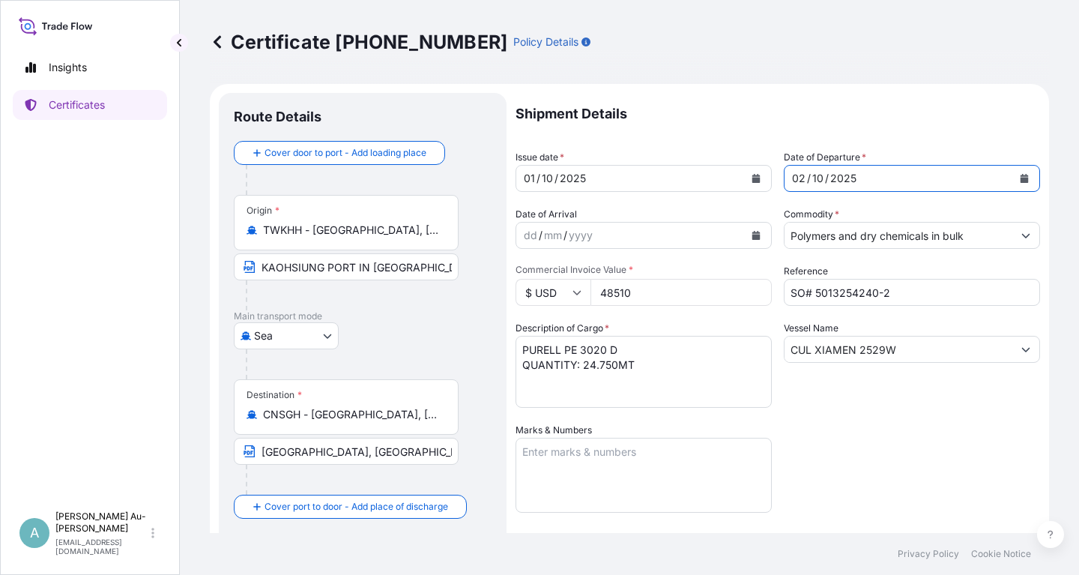
click at [832, 459] on div "Shipment Details Issue date * [DATE] Date of Departure * [DATE] Date of Arrival…" at bounding box center [778, 478] width 524 height 771
drag, startPoint x: 910, startPoint y: 478, endPoint x: 898, endPoint y: 474, distance: 12.6
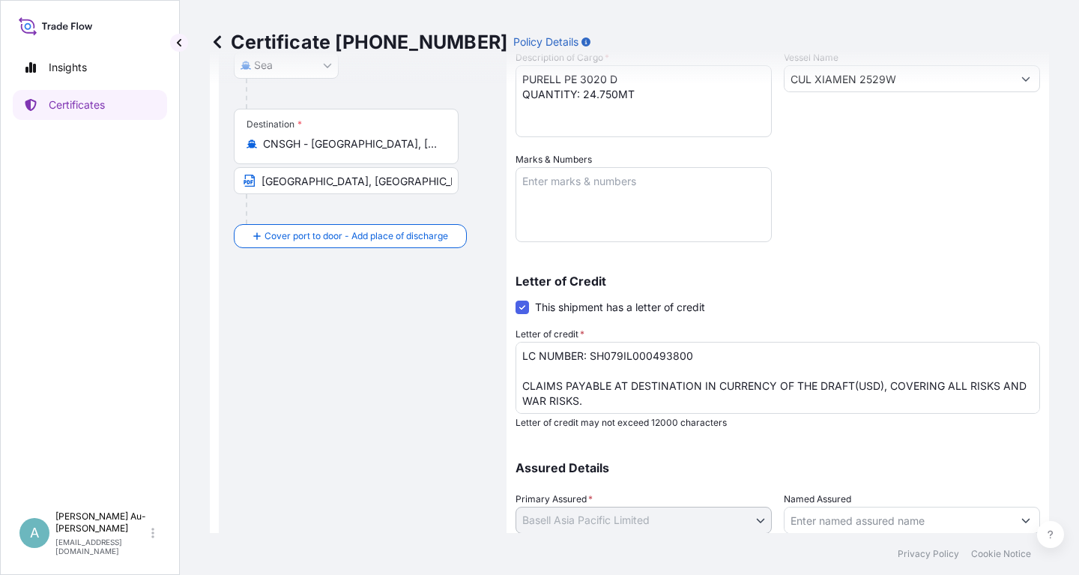
scroll to position [373, 0]
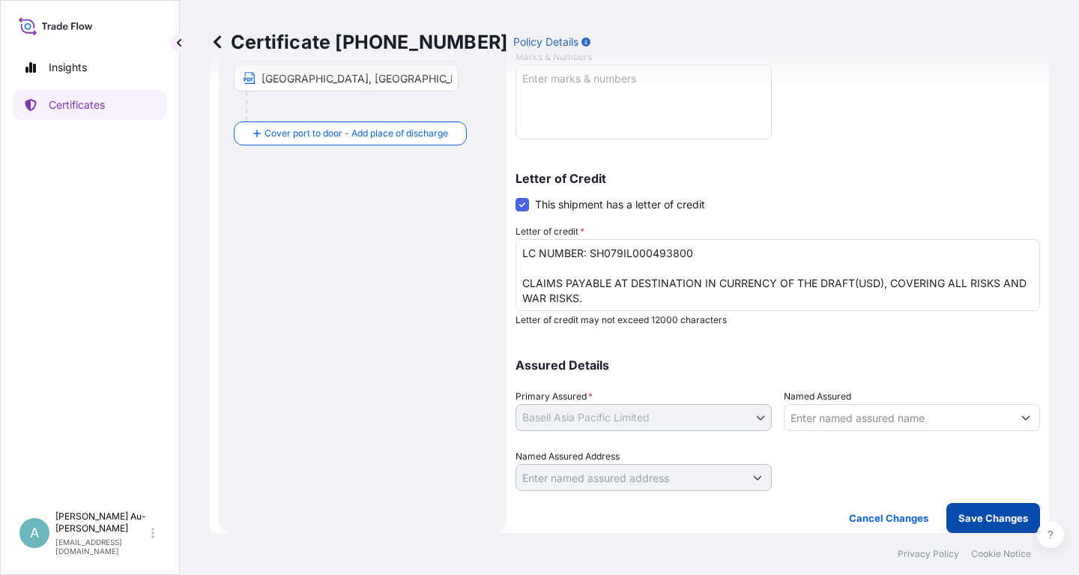
click at [959, 516] on button "Save Changes" at bounding box center [993, 518] width 94 height 30
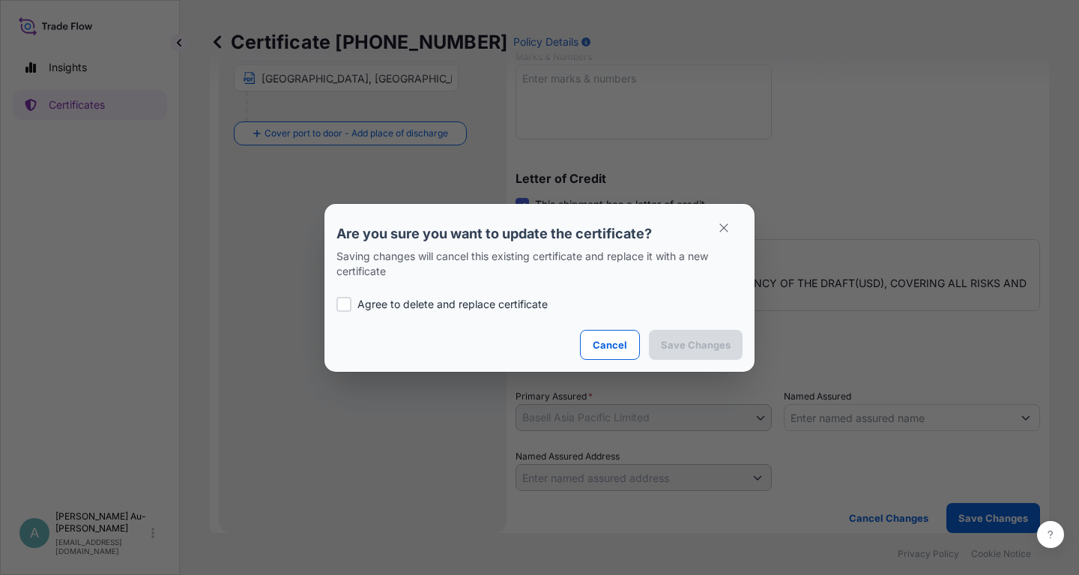
click at [351, 309] on div at bounding box center [343, 304] width 15 height 15
checkbox input "true"
click at [703, 349] on p "Save Changes" at bounding box center [696, 344] width 70 height 15
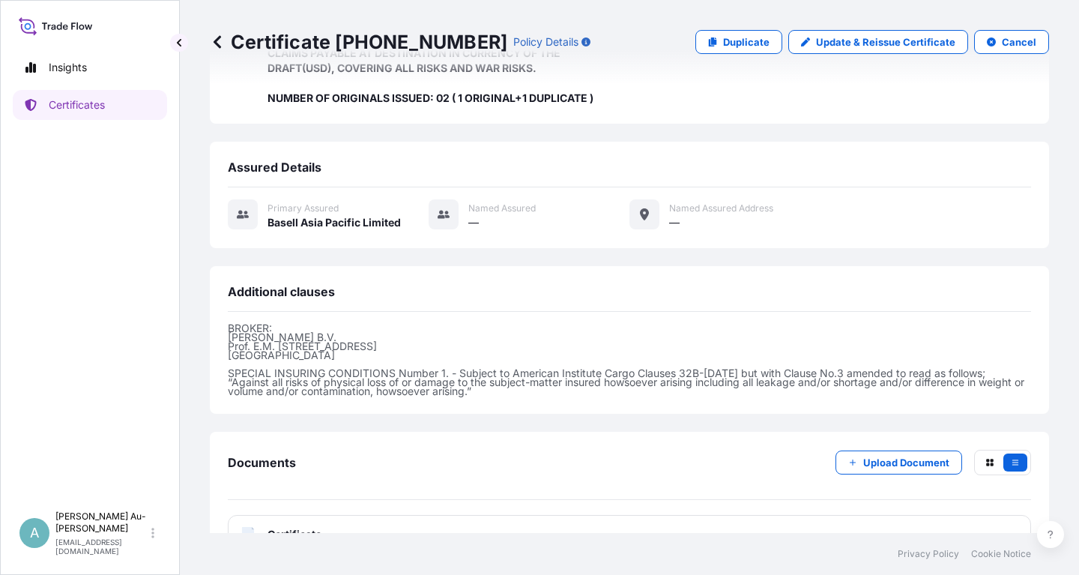
scroll to position [382, 0]
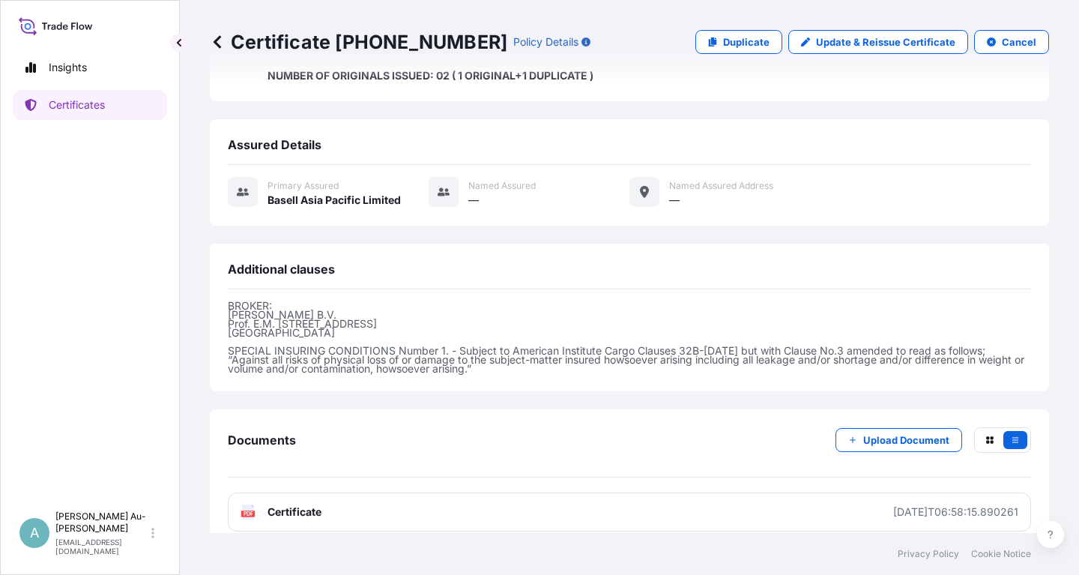
click at [425, 504] on link "PDF Certificate [DATE]T06:58:15.890261" at bounding box center [629, 511] width 803 height 39
